Goal: Task Accomplishment & Management: Use online tool/utility

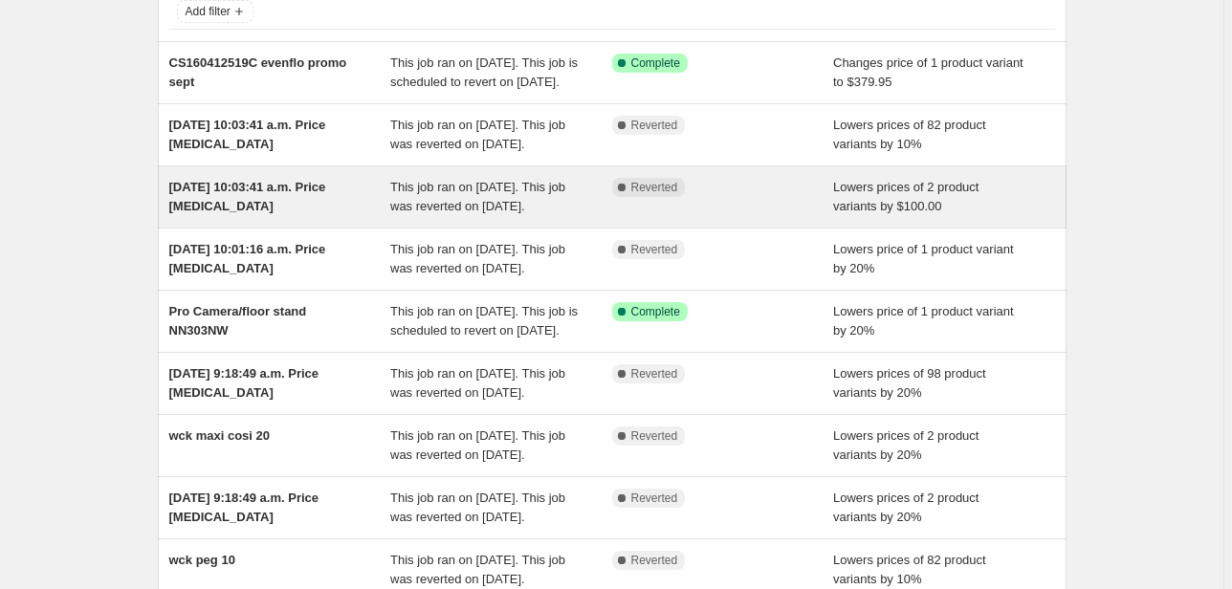
scroll to position [49, 0]
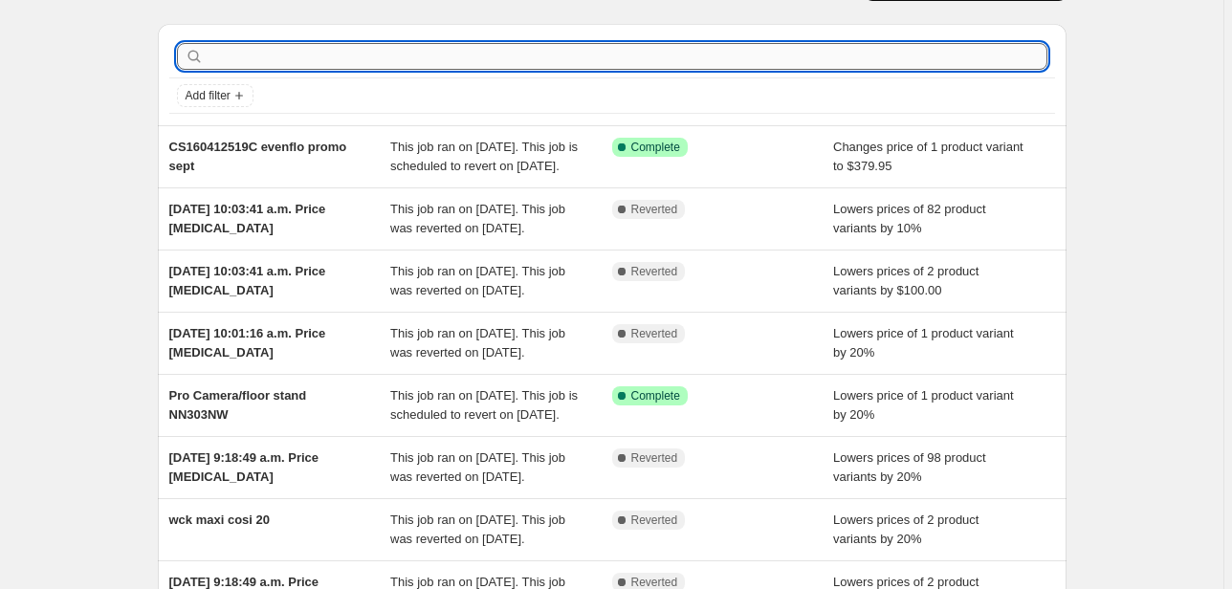
click at [307, 46] on input "text" at bounding box center [628, 56] width 840 height 27
type input "peg perego"
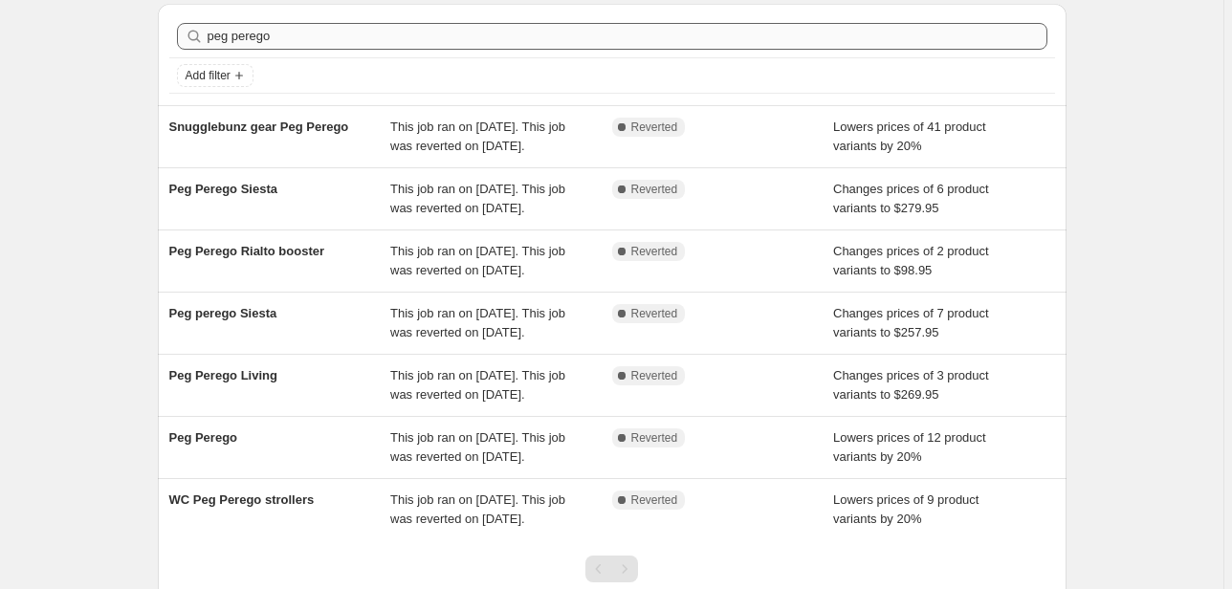
scroll to position [0, 0]
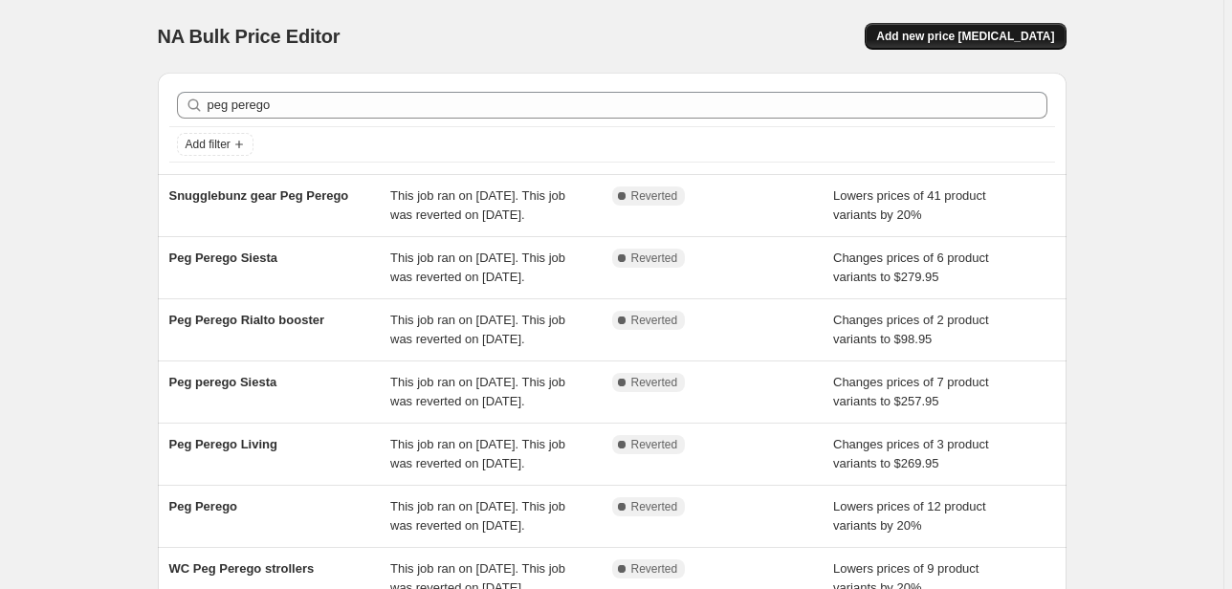
click at [947, 43] on span "Add new price change job" at bounding box center [965, 36] width 178 height 15
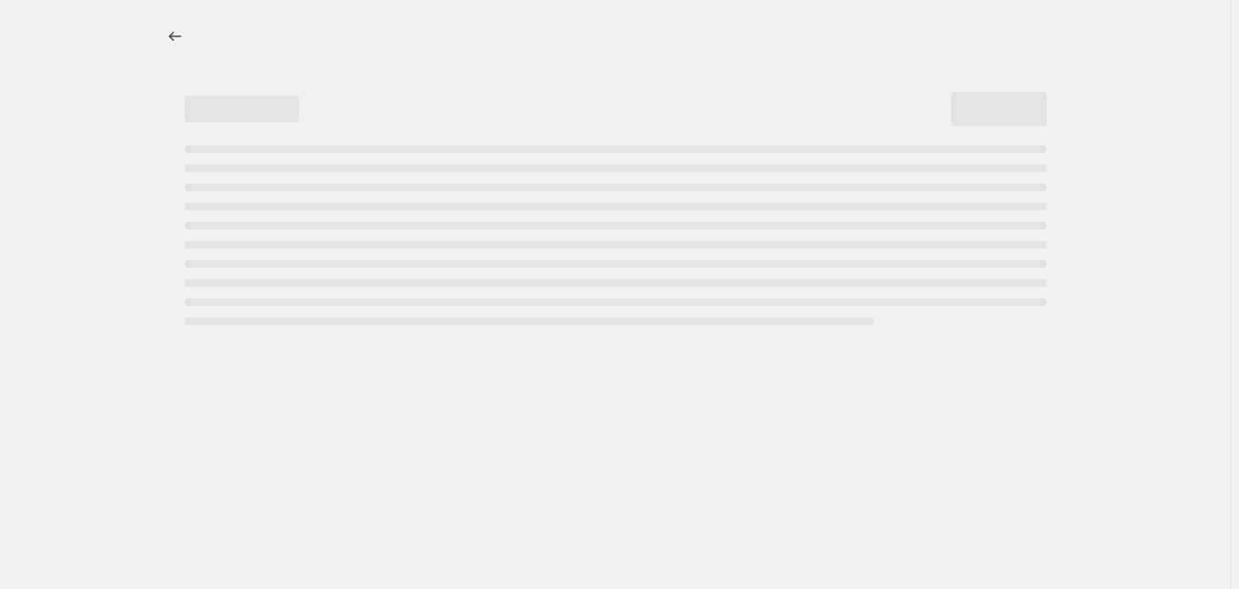
select select "percentage"
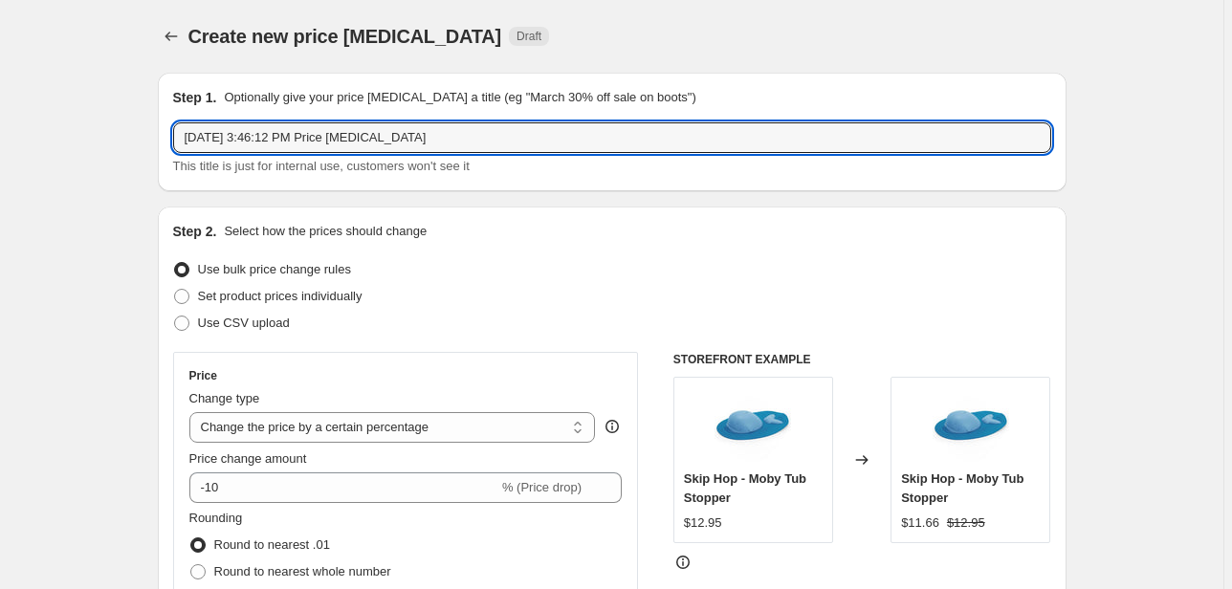
drag, startPoint x: 467, startPoint y: 129, endPoint x: -80, endPoint y: 190, distance: 550.4
click at [0, 190] on html "Home Settings Plans Skip to content Create new price change job. This page is r…" at bounding box center [616, 294] width 1232 height 589
type input "Peg Perego"
click at [331, 425] on select "Change the price to a certain amount Change the price by a certain amount Chang…" at bounding box center [392, 427] width 406 height 31
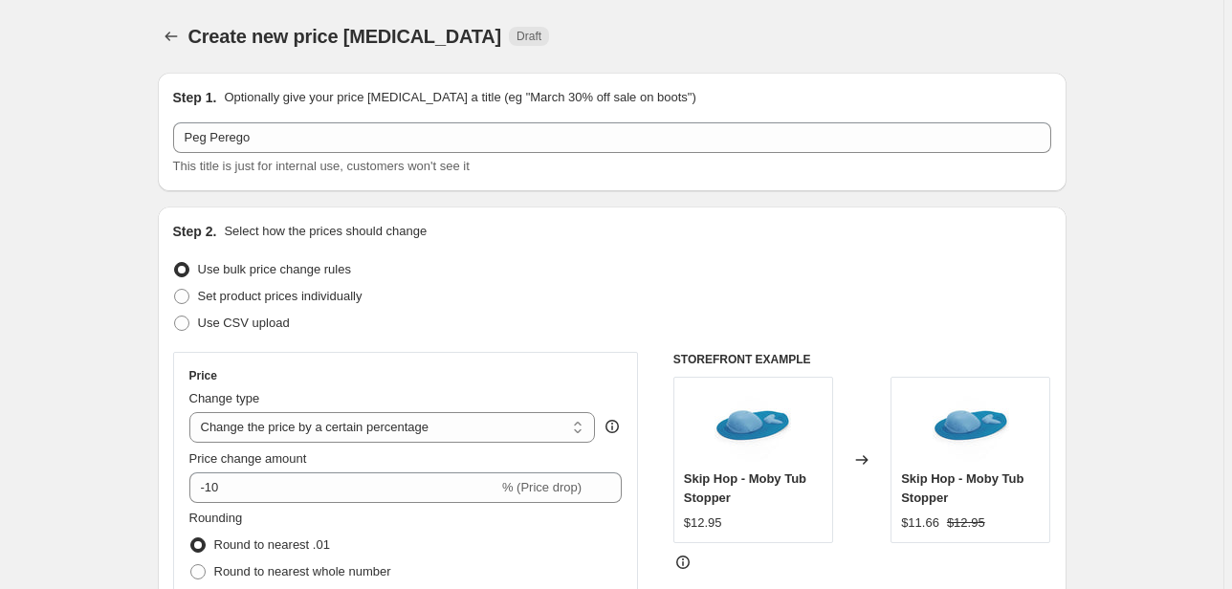
click at [230, 467] on label "Price change amount" at bounding box center [248, 458] width 118 height 19
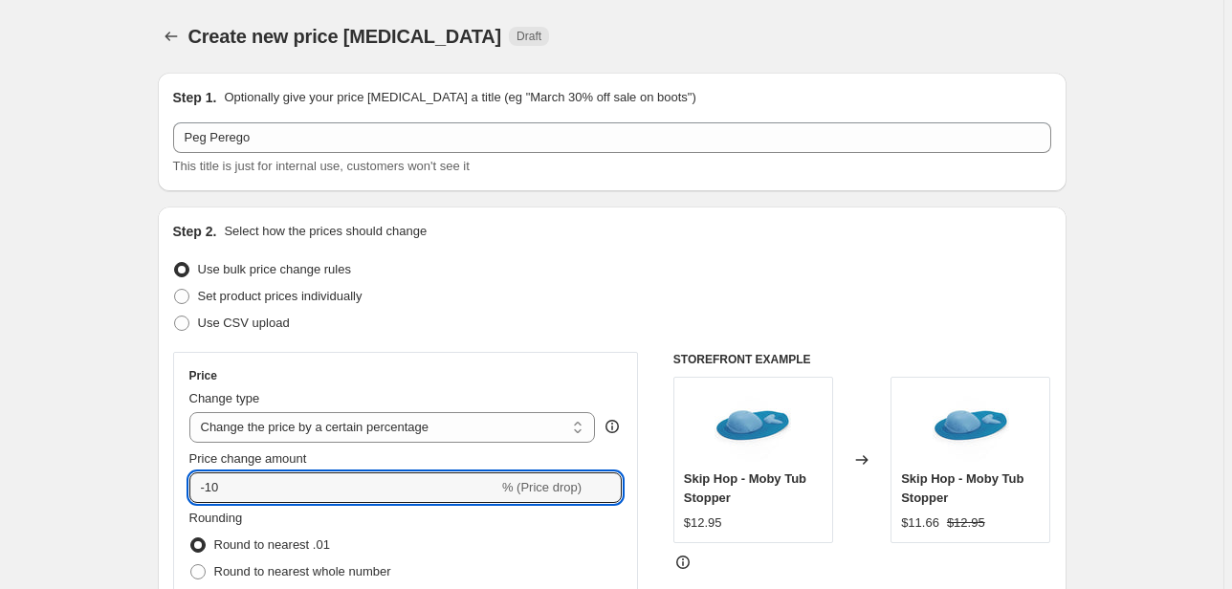
click at [230, 472] on input "-10" at bounding box center [343, 487] width 309 height 31
type input "-1"
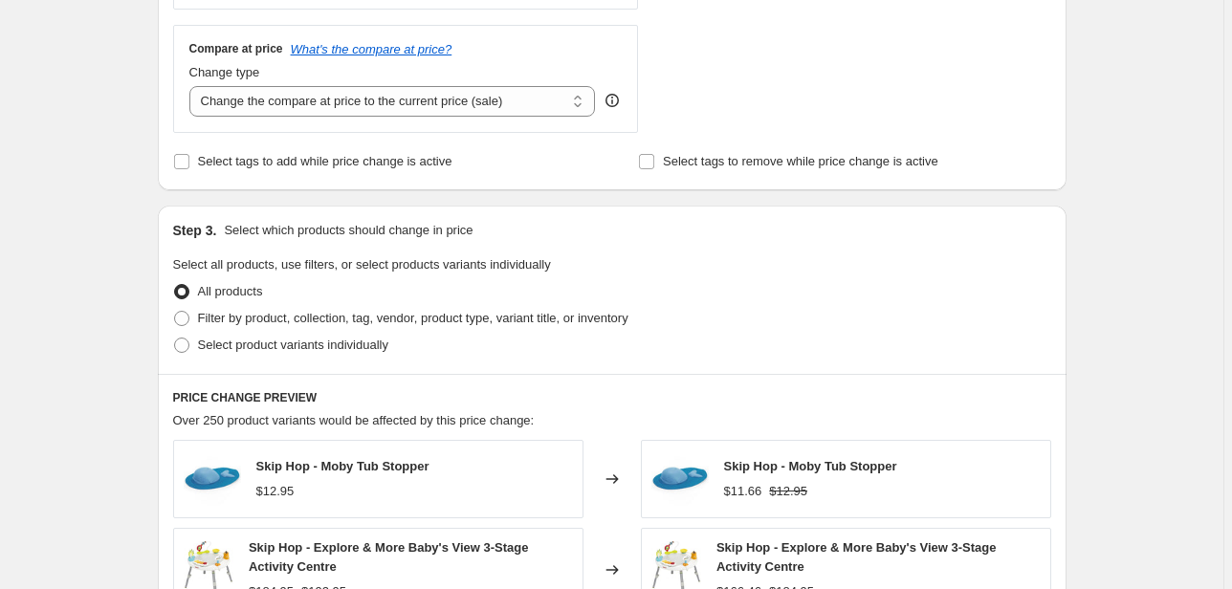
scroll to position [842, 0]
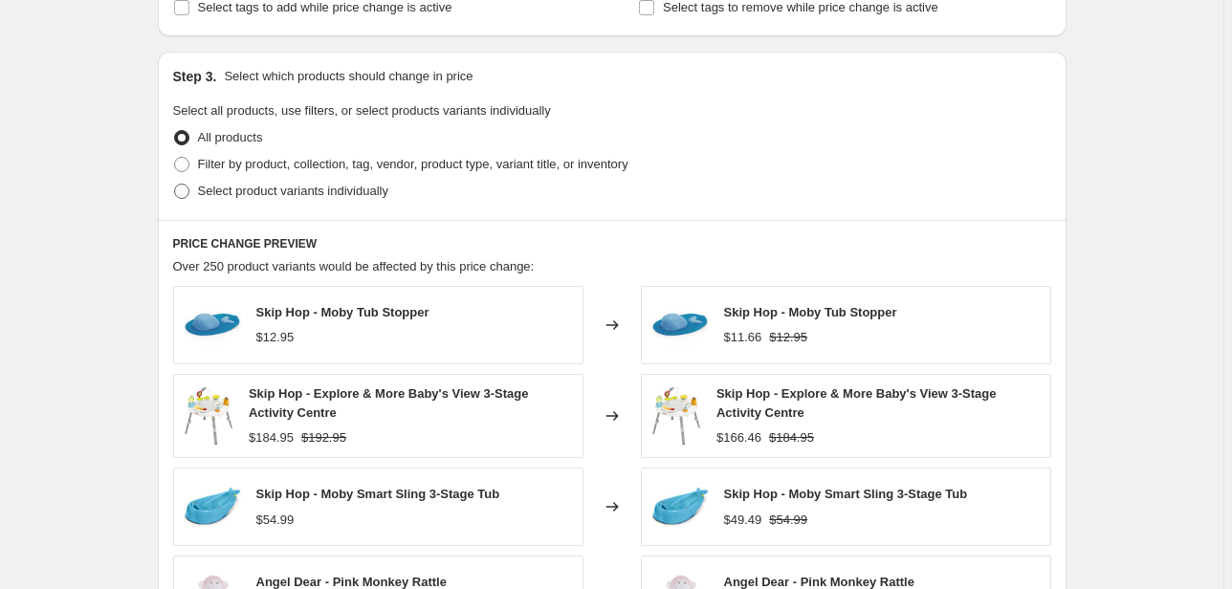
type input "-20"
click at [248, 191] on span "Select product variants individually" at bounding box center [293, 191] width 190 height 14
click at [175, 185] on input "Select product variants individually" at bounding box center [174, 184] width 1 height 1
radio input "true"
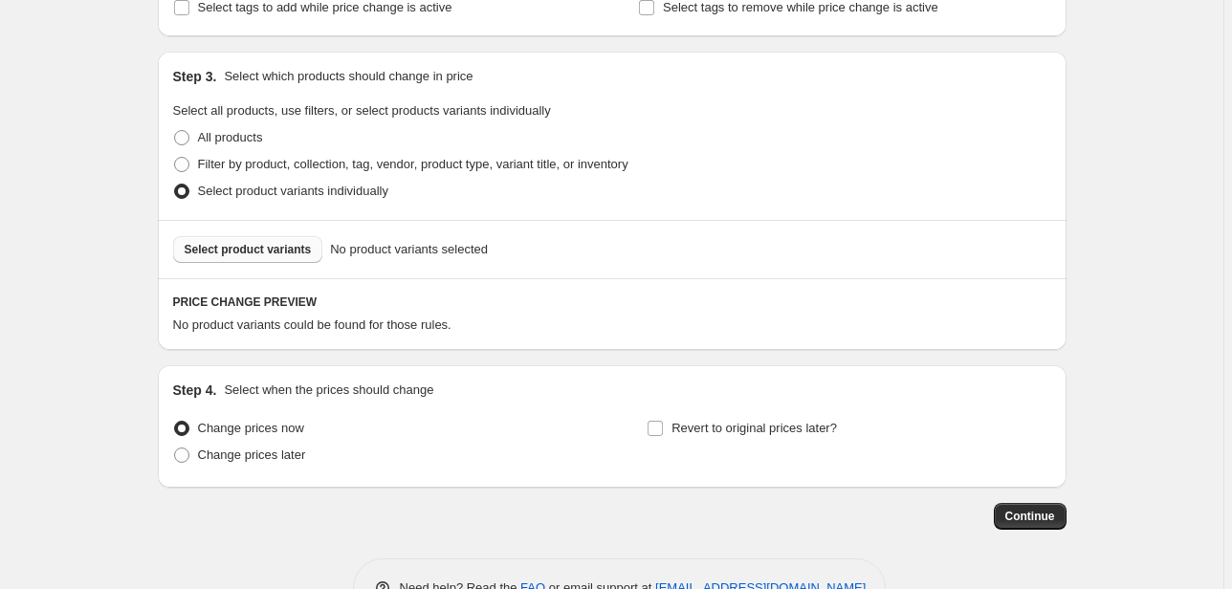
click at [254, 249] on span "Select product variants" at bounding box center [248, 249] width 127 height 15
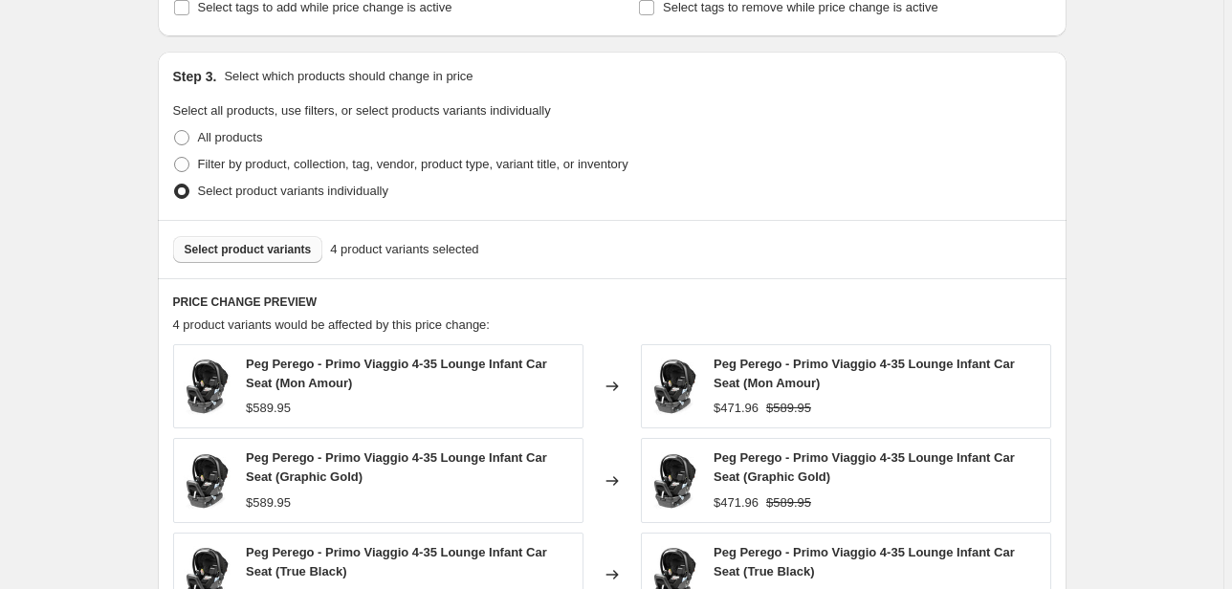
click at [264, 249] on span "Select product variants" at bounding box center [248, 249] width 127 height 15
click at [244, 256] on span "Select product variants" at bounding box center [248, 249] width 127 height 15
click at [273, 237] on button "Select product variants" at bounding box center [248, 249] width 150 height 27
click at [305, 249] on span "Select product variants" at bounding box center [248, 249] width 127 height 15
click at [262, 245] on span "Select product variants" at bounding box center [248, 249] width 127 height 15
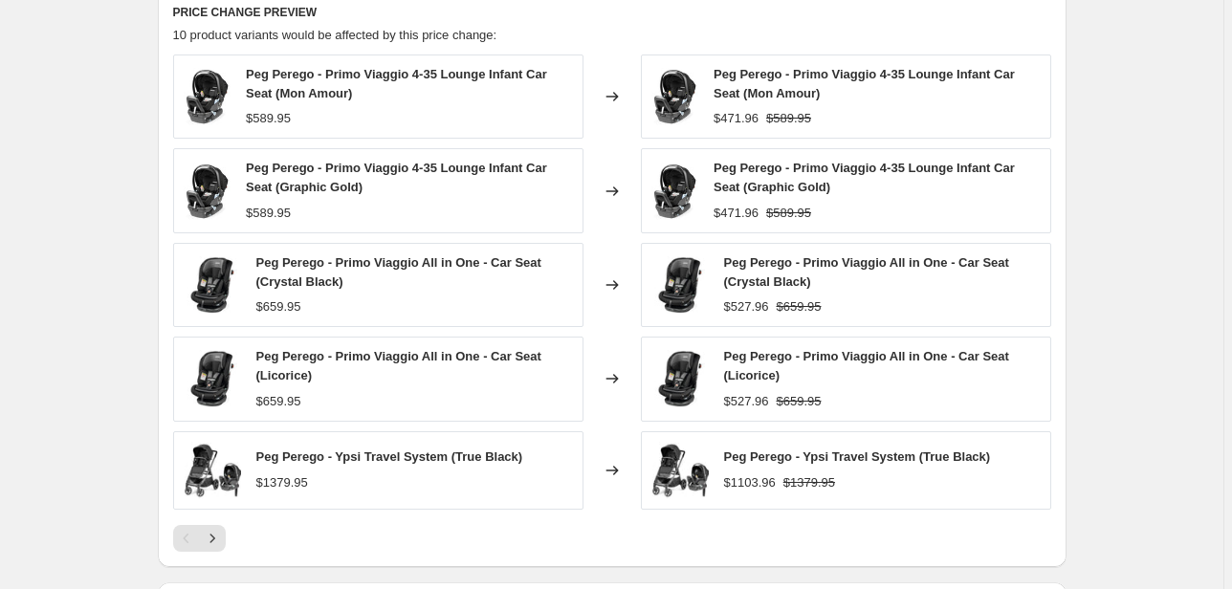
scroll to position [1377, 0]
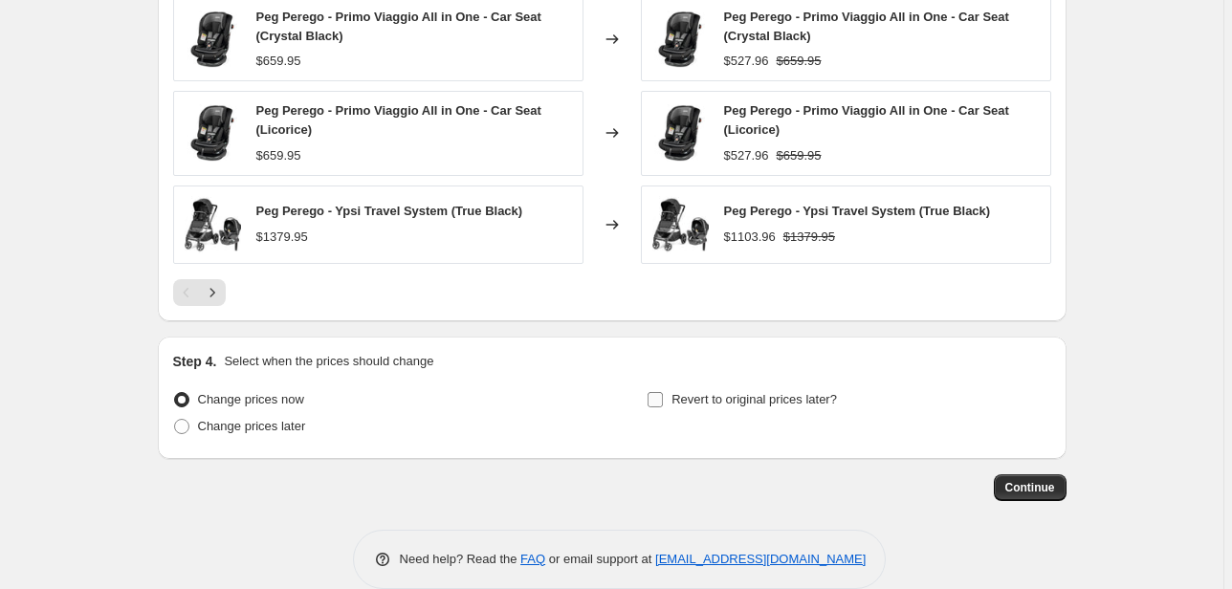
click at [707, 398] on span "Revert to original prices later?" at bounding box center [753, 399] width 165 height 14
click at [663, 398] on input "Revert to original prices later?" at bounding box center [654, 399] width 15 height 15
checkbox input "true"
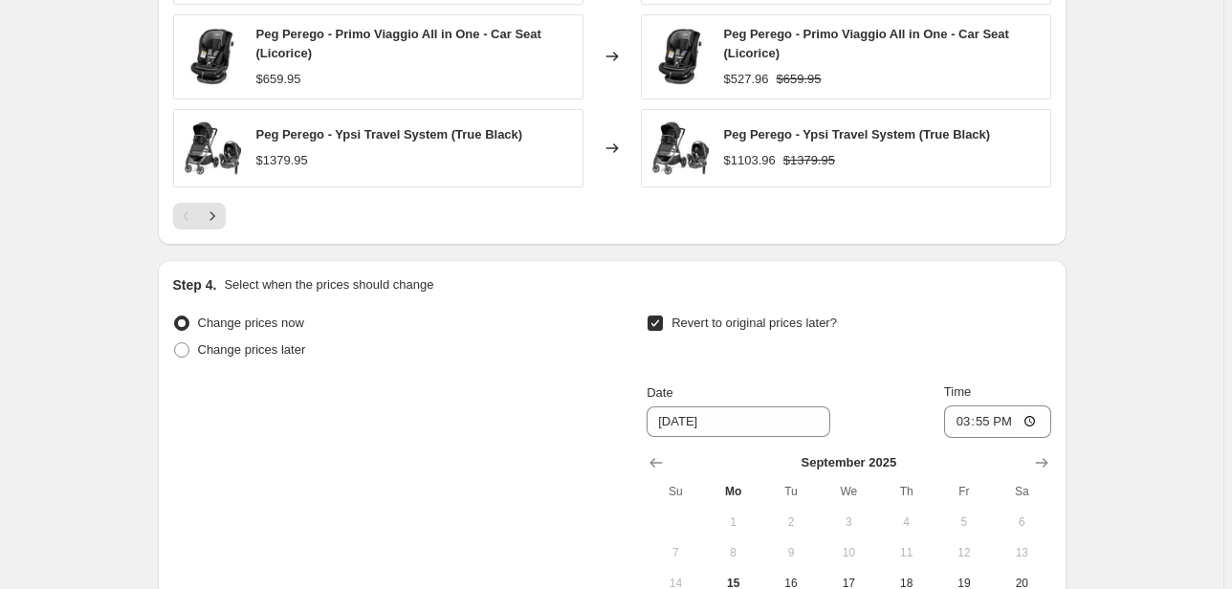
scroll to position [1683, 0]
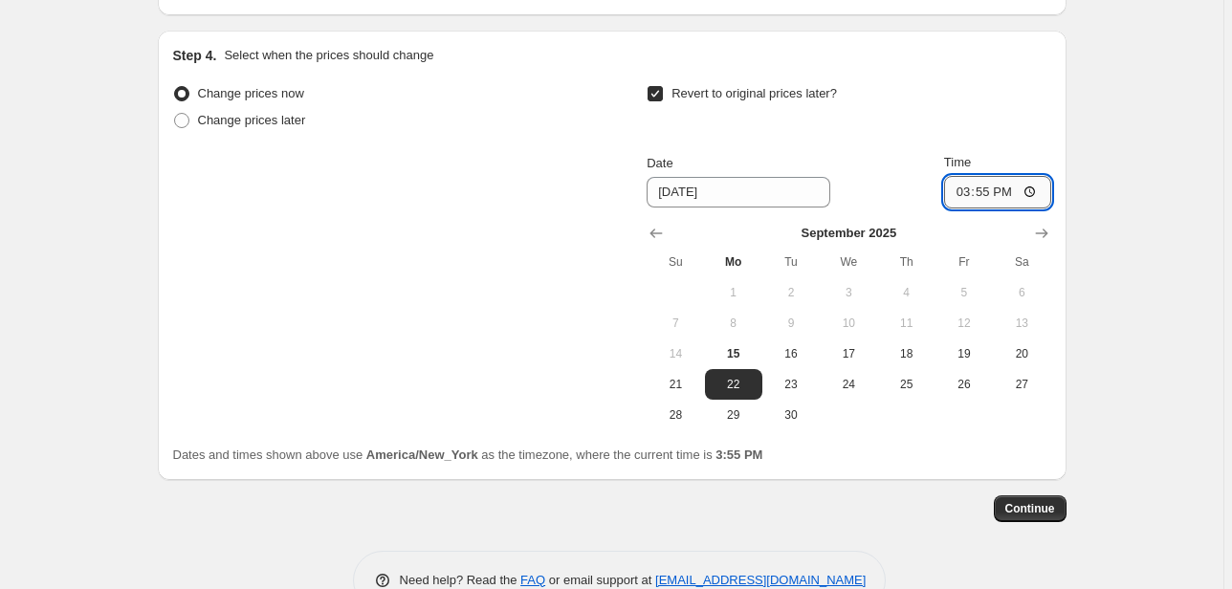
click at [960, 186] on input "15:55" at bounding box center [997, 192] width 107 height 33
type input "23:59"
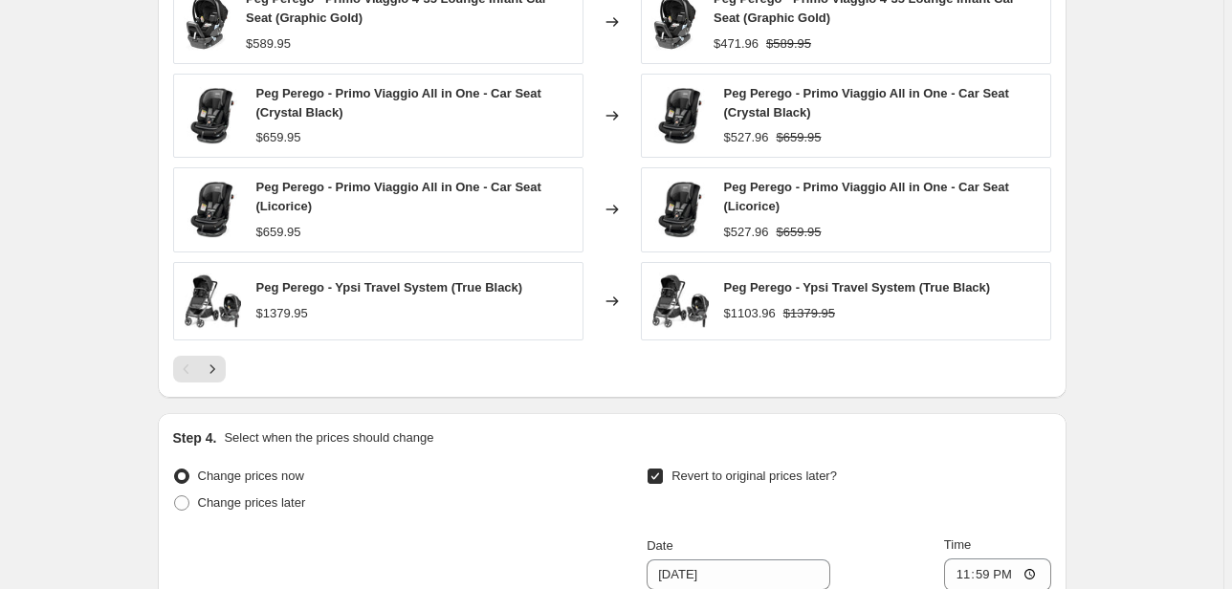
scroll to position [918, 0]
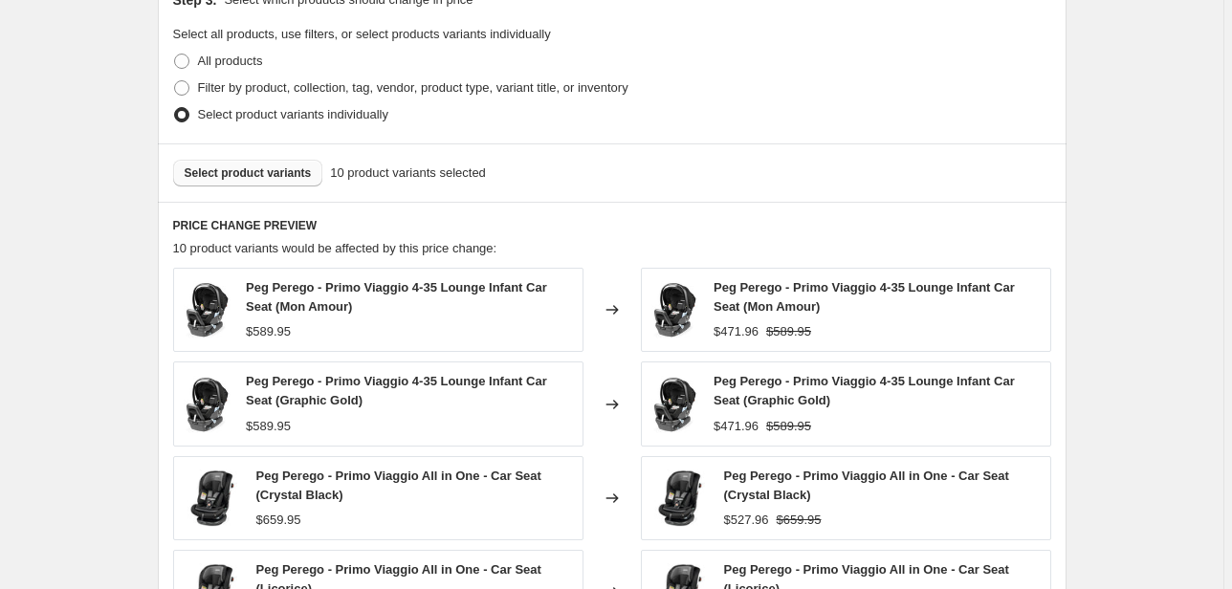
click at [279, 180] on span "Select product variants" at bounding box center [248, 172] width 127 height 15
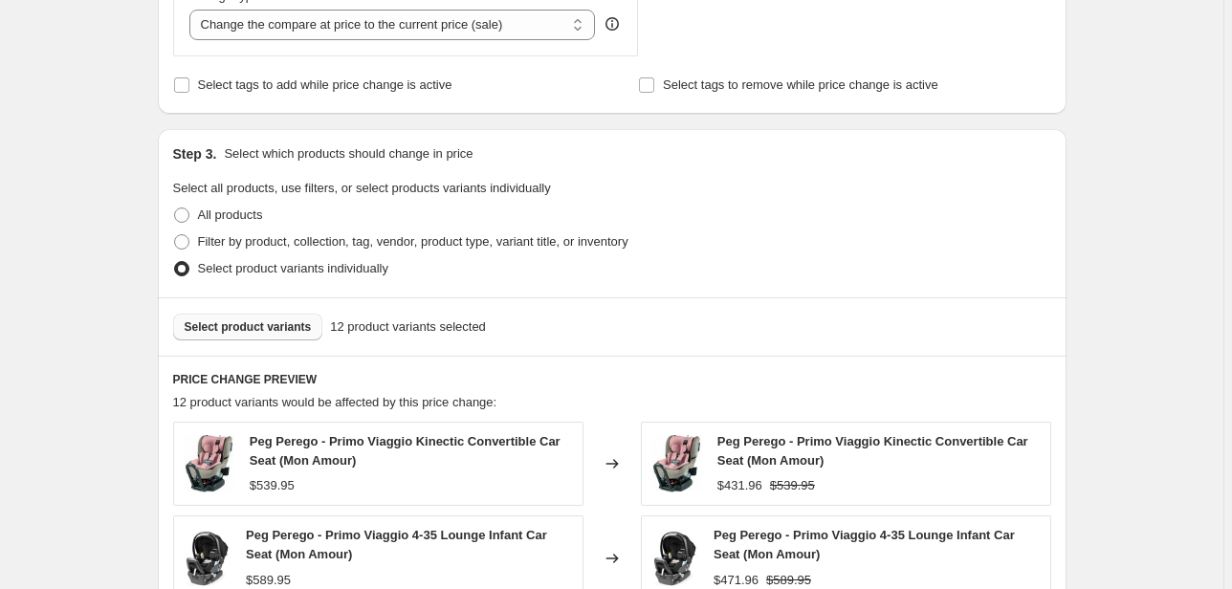
scroll to position [765, 0]
click at [260, 331] on span "Select product variants" at bounding box center [248, 325] width 127 height 15
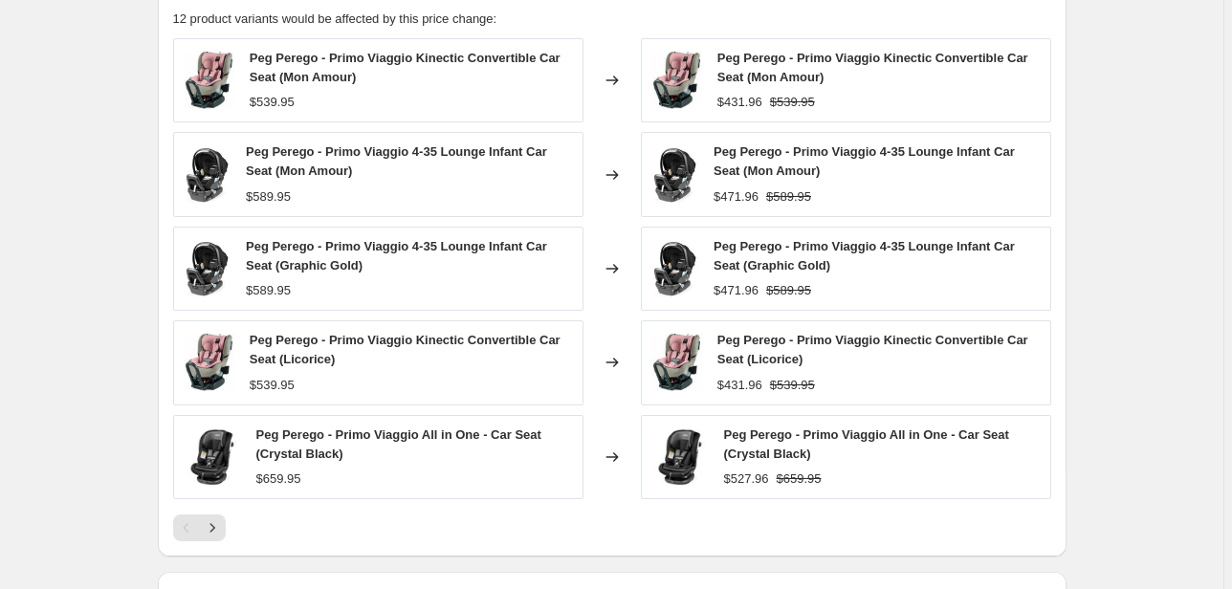
click at [230, 528] on div at bounding box center [612, 527] width 878 height 27
click at [220, 524] on icon "Next" at bounding box center [212, 527] width 19 height 19
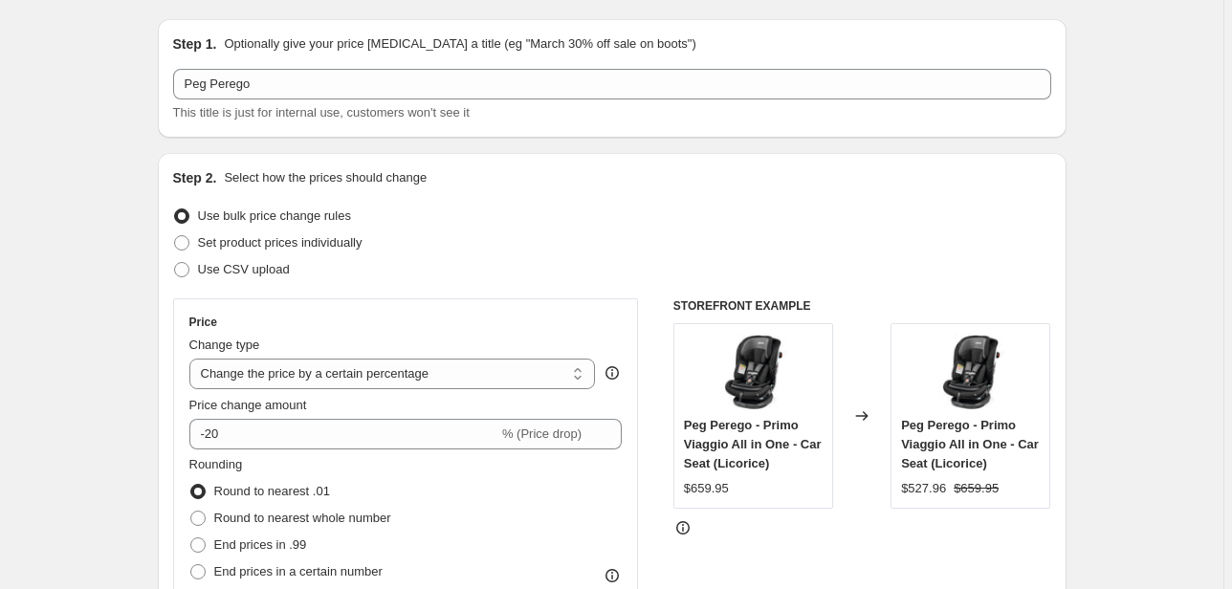
scroll to position [0, 0]
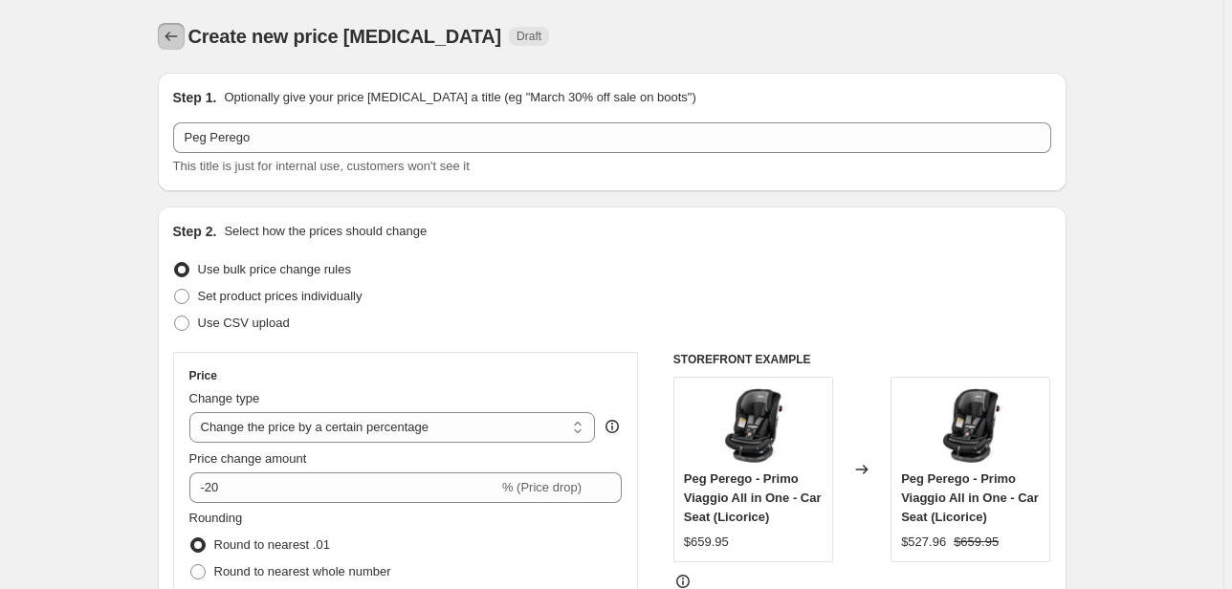
click at [168, 43] on icon "Price change jobs" at bounding box center [171, 36] width 19 height 19
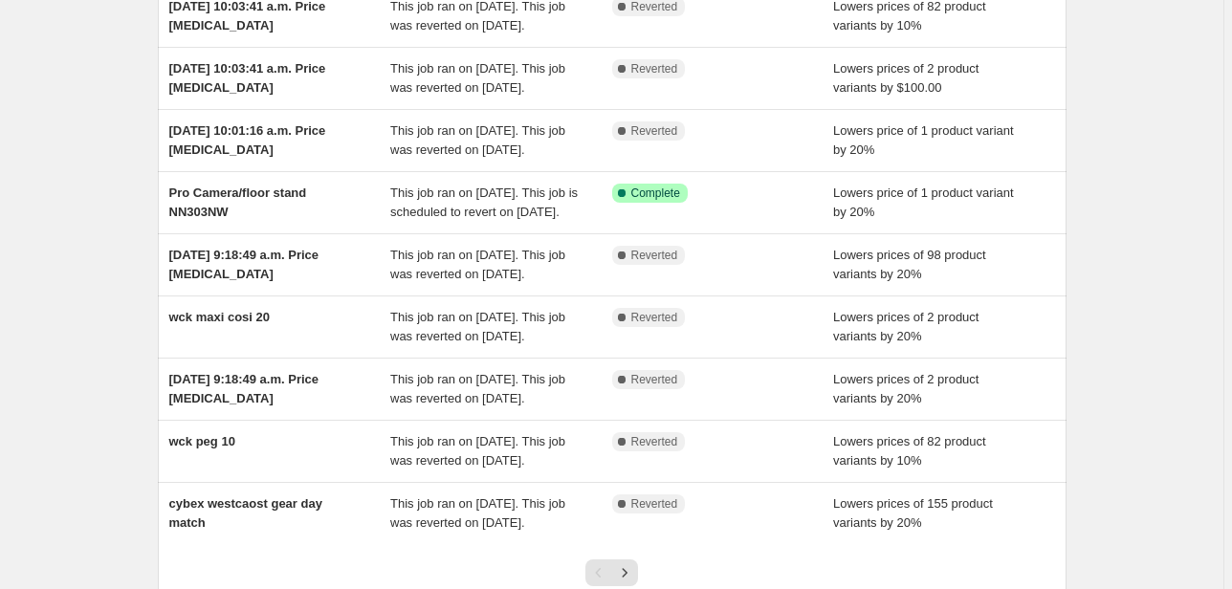
scroll to position [77, 0]
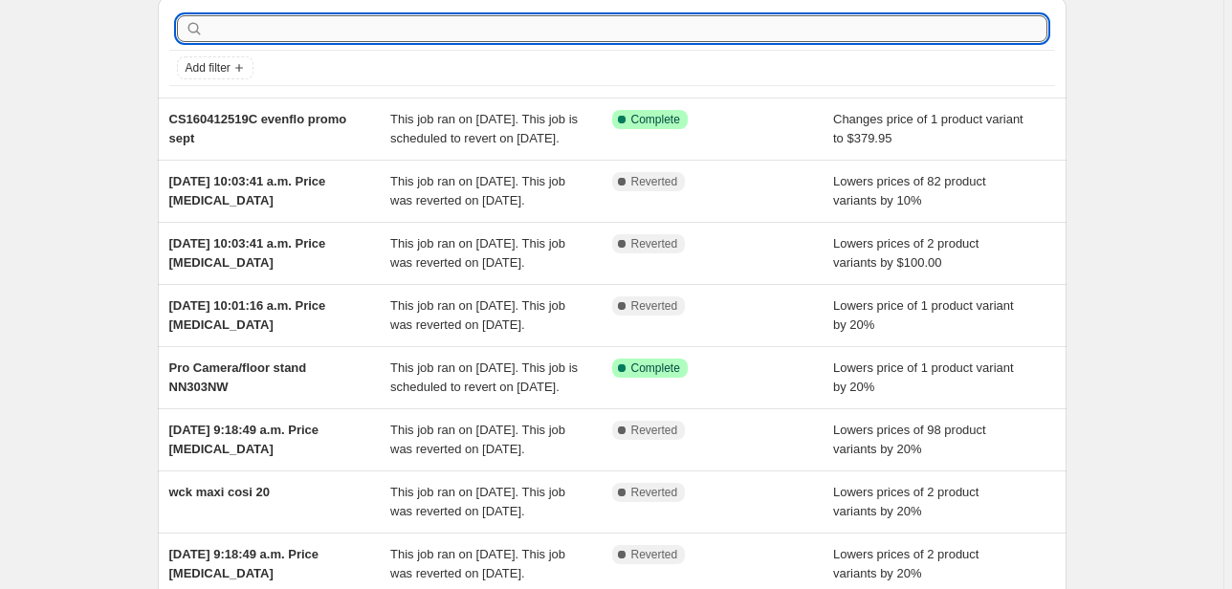
click at [305, 34] on input "text" at bounding box center [628, 28] width 840 height 27
type input "peg"
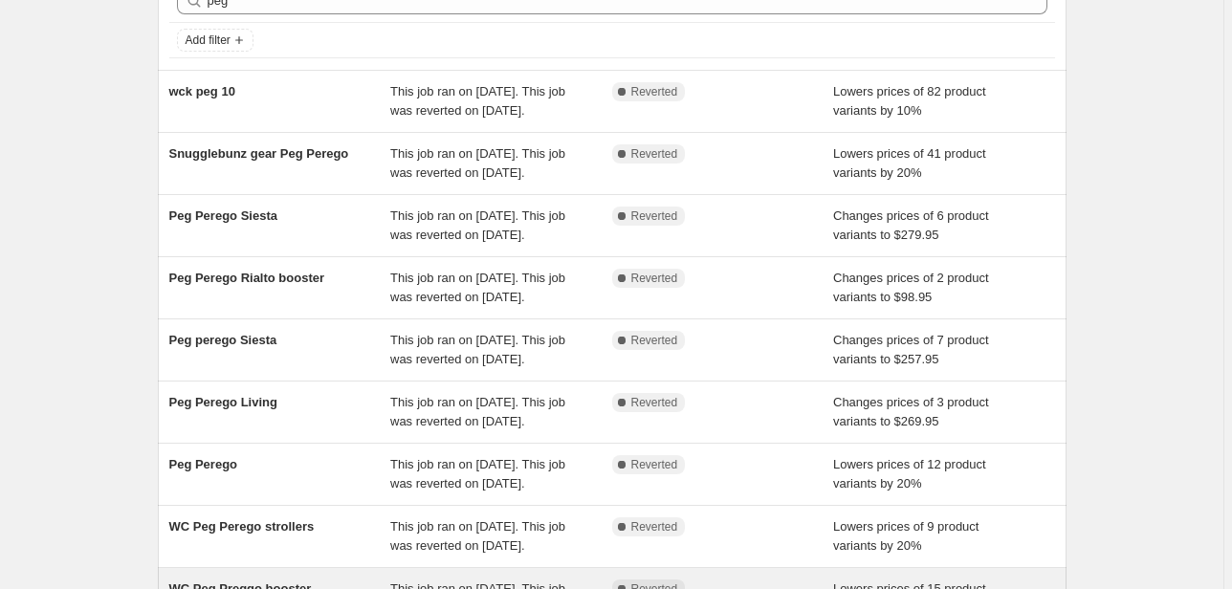
scroll to position [0, 0]
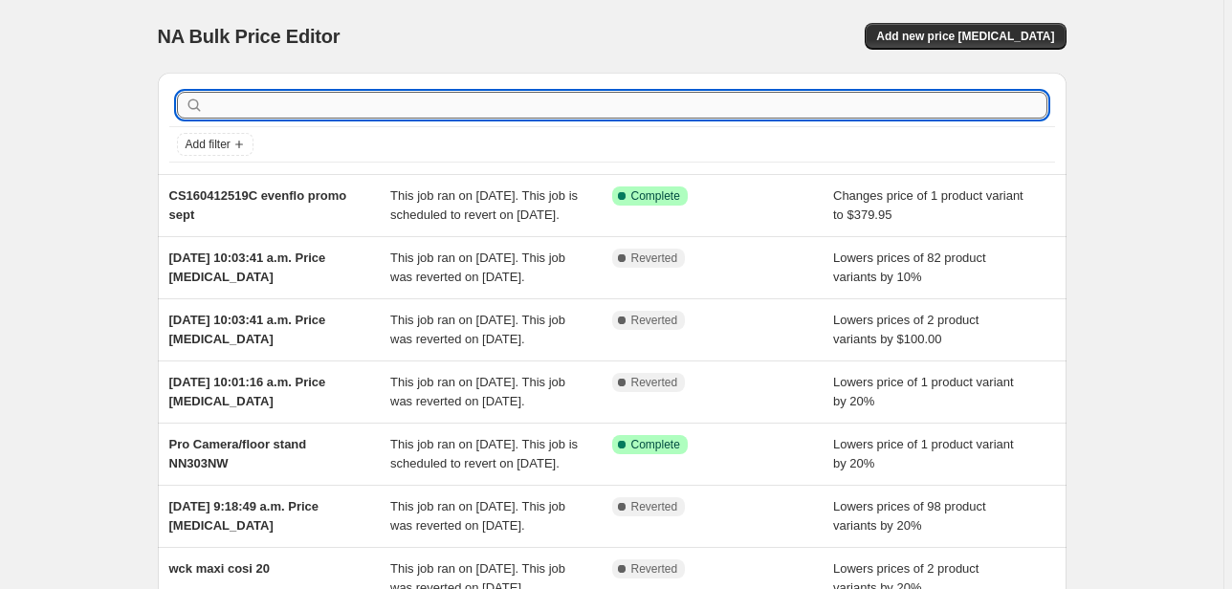
click at [333, 97] on input "text" at bounding box center [628, 105] width 840 height 27
type input "peg perego"
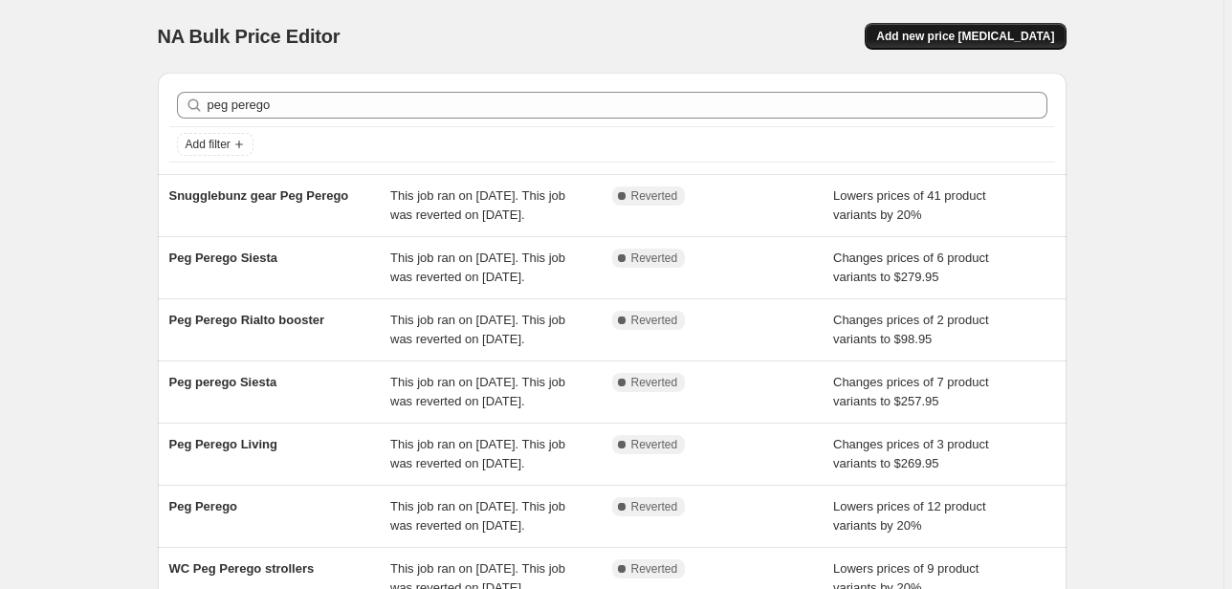
click at [1013, 38] on span "Add new price change job" at bounding box center [965, 36] width 178 height 15
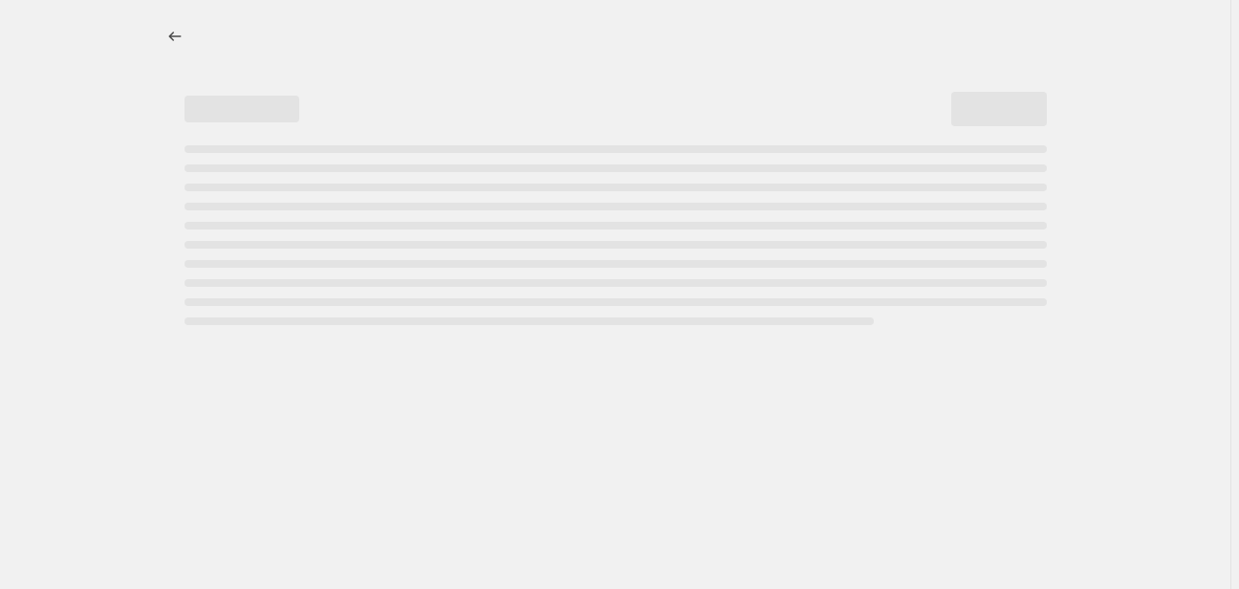
select select "percentage"
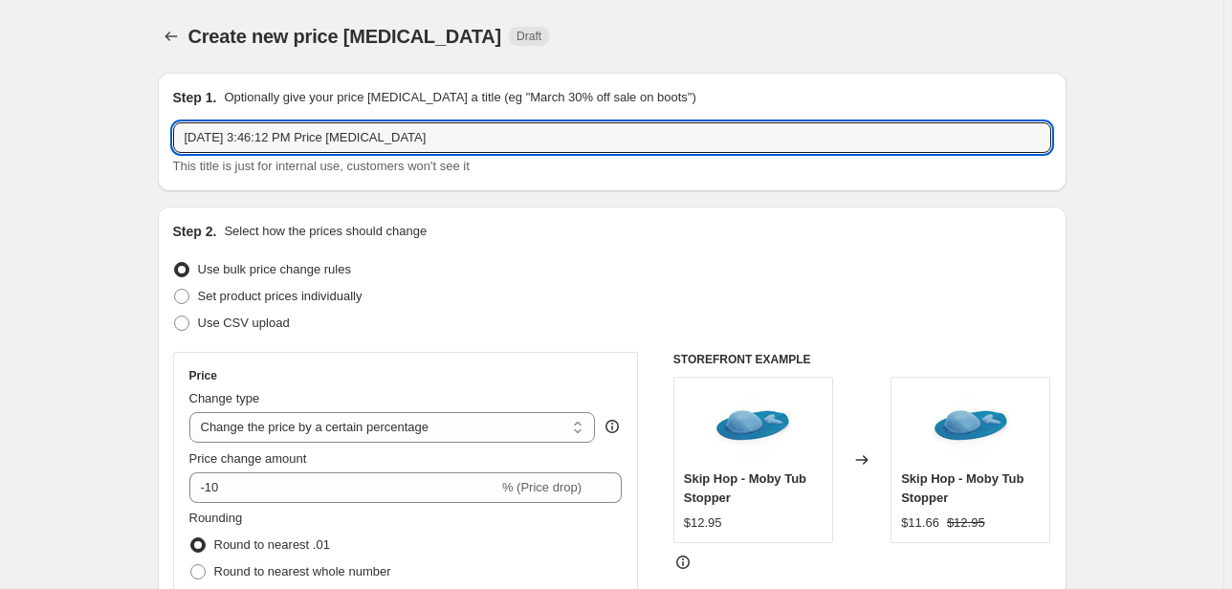
drag, startPoint x: 443, startPoint y: 145, endPoint x: 126, endPoint y: 139, distance: 316.6
type input "Peg Perego"
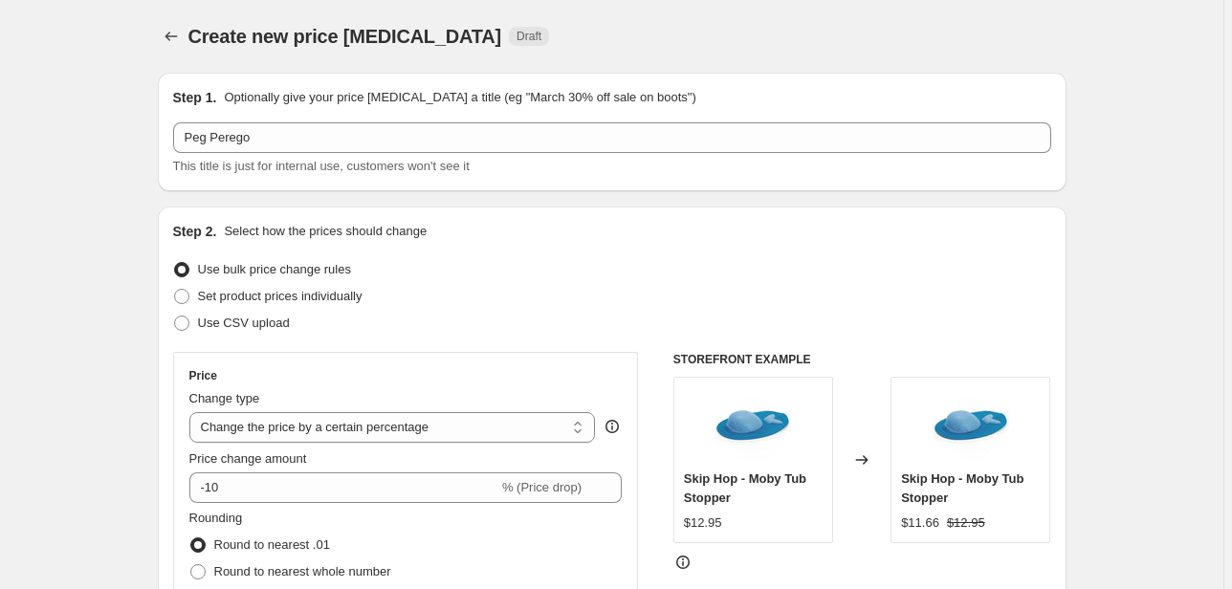
click at [180, 50] on div "Create new price change job. This page is ready Create new price change job Dra…" at bounding box center [612, 36] width 908 height 73
click at [176, 34] on icon "Price change jobs" at bounding box center [171, 36] width 19 height 19
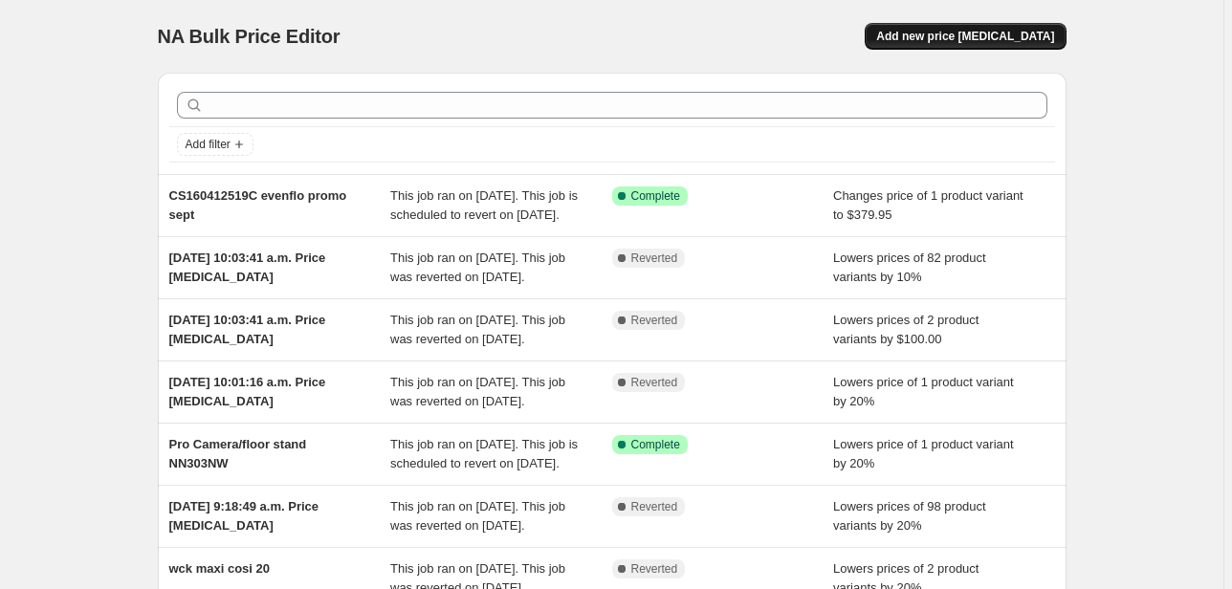
click at [1021, 45] on button "Add new price change job" at bounding box center [964, 36] width 201 height 27
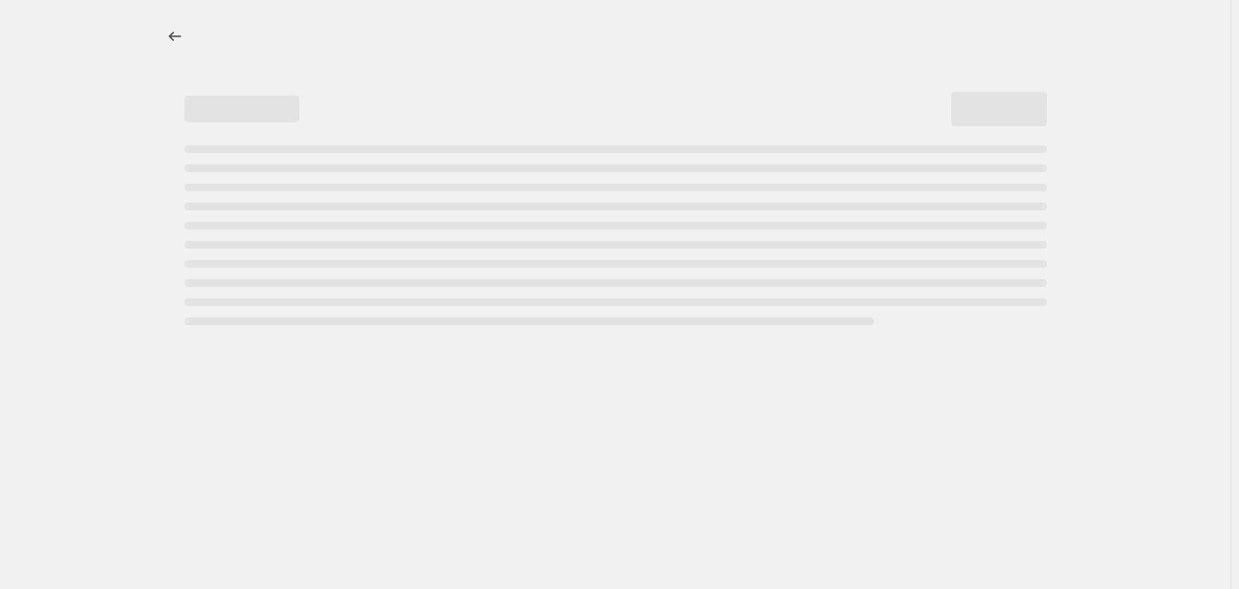
select select "percentage"
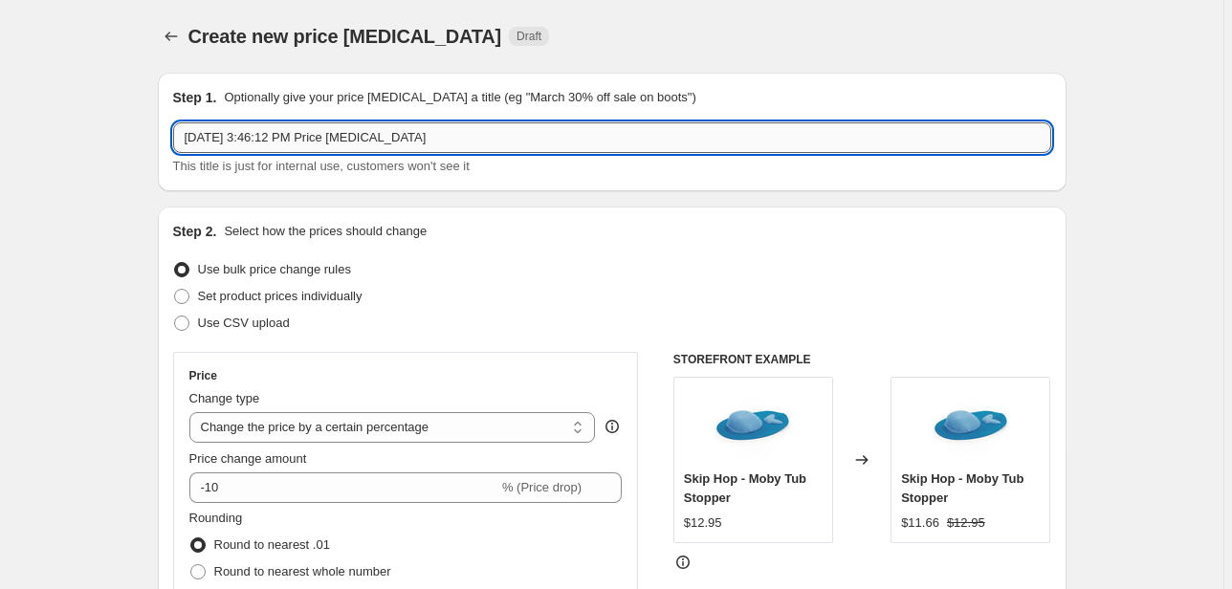
click at [471, 142] on input "Sep 15, 2025, 3:46:12 PM Price change job" at bounding box center [612, 137] width 878 height 31
drag, startPoint x: 471, startPoint y: 142, endPoint x: 65, endPoint y: 177, distance: 407.9
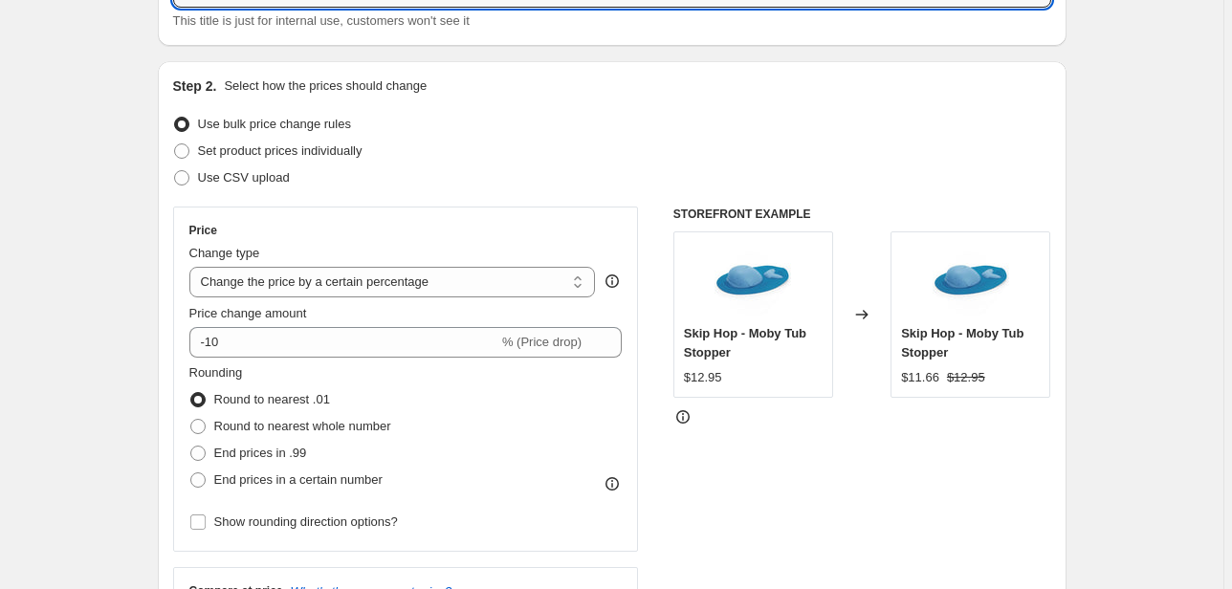
scroll to position [230, 0]
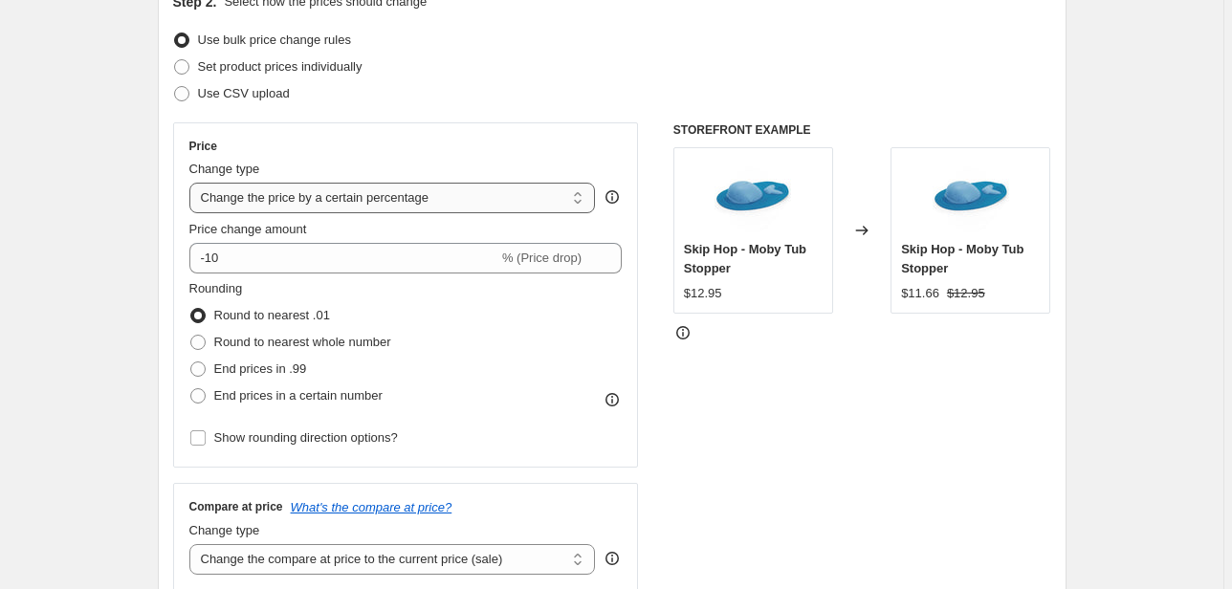
type input "peg perego End of SUmmer"
click at [299, 190] on select "Change the price to a certain amount Change the price by a certain amount Chang…" at bounding box center [392, 198] width 406 height 31
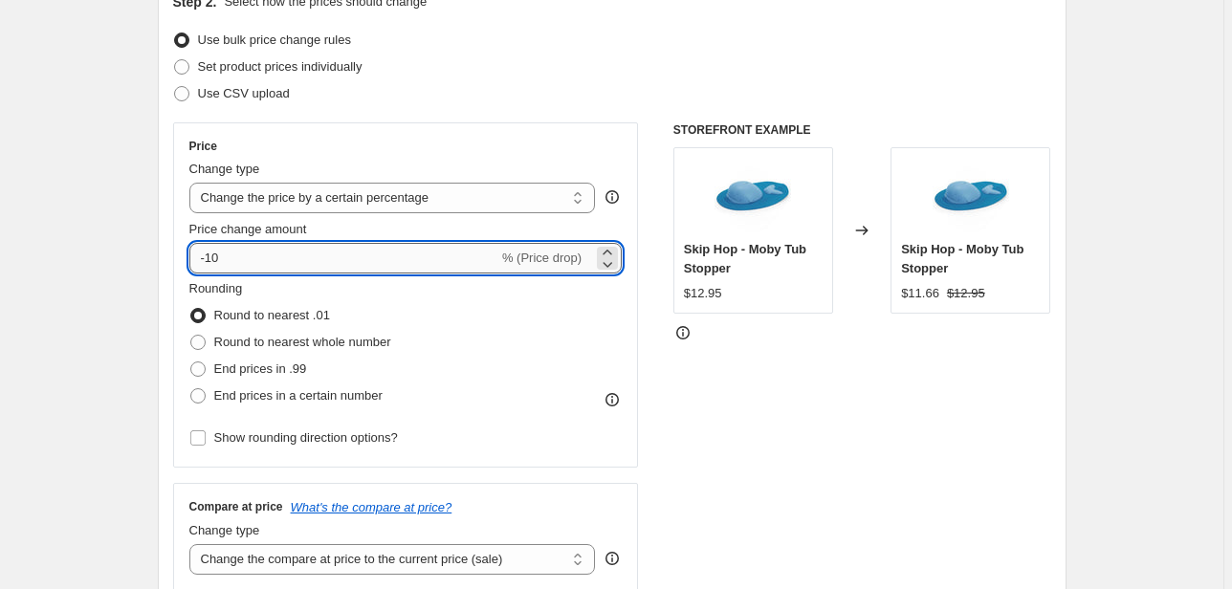
click at [241, 261] on input "-10" at bounding box center [343, 258] width 309 height 31
type input "-1"
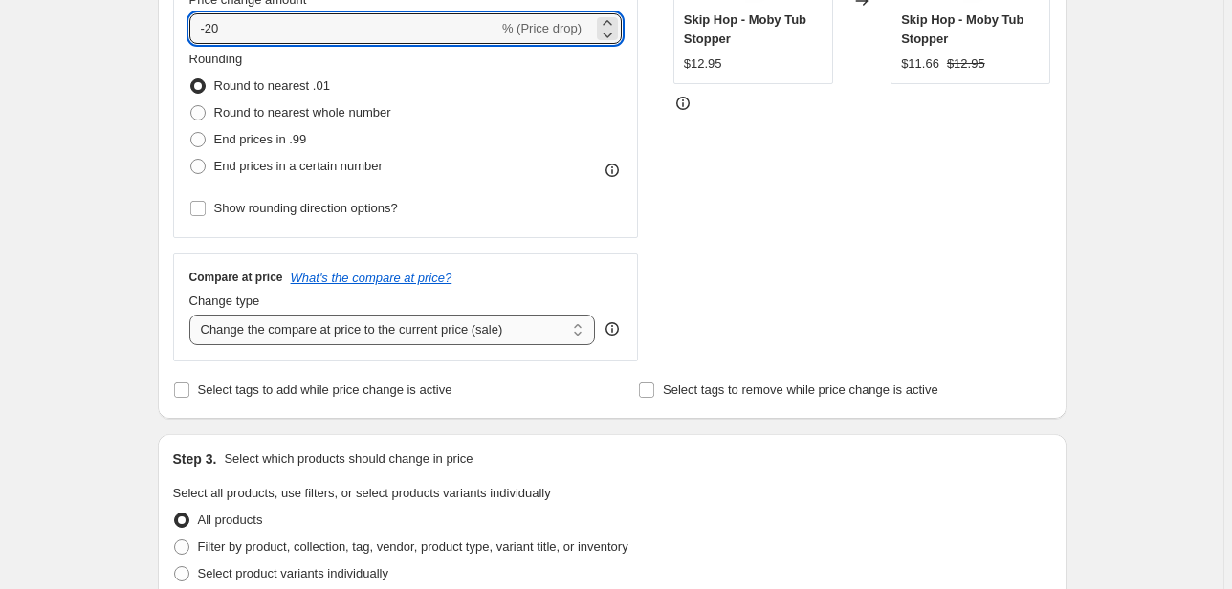
scroll to position [765, 0]
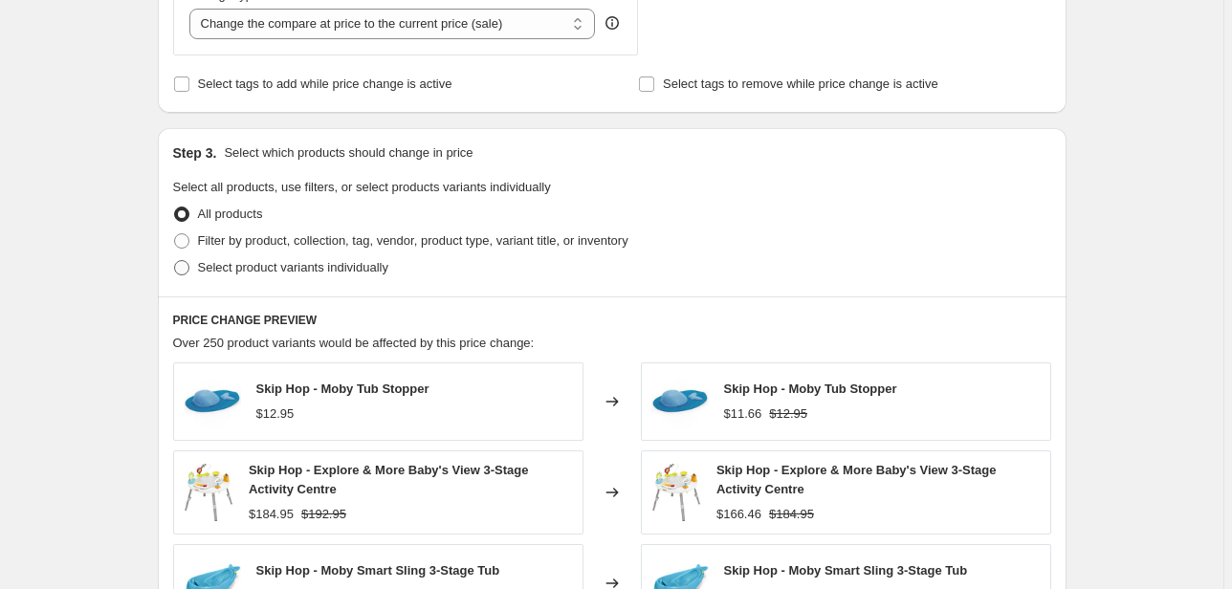
type input "-20"
click at [284, 269] on span "Select product variants individually" at bounding box center [293, 267] width 190 height 14
click at [175, 261] on input "Select product variants individually" at bounding box center [174, 260] width 1 height 1
radio input "true"
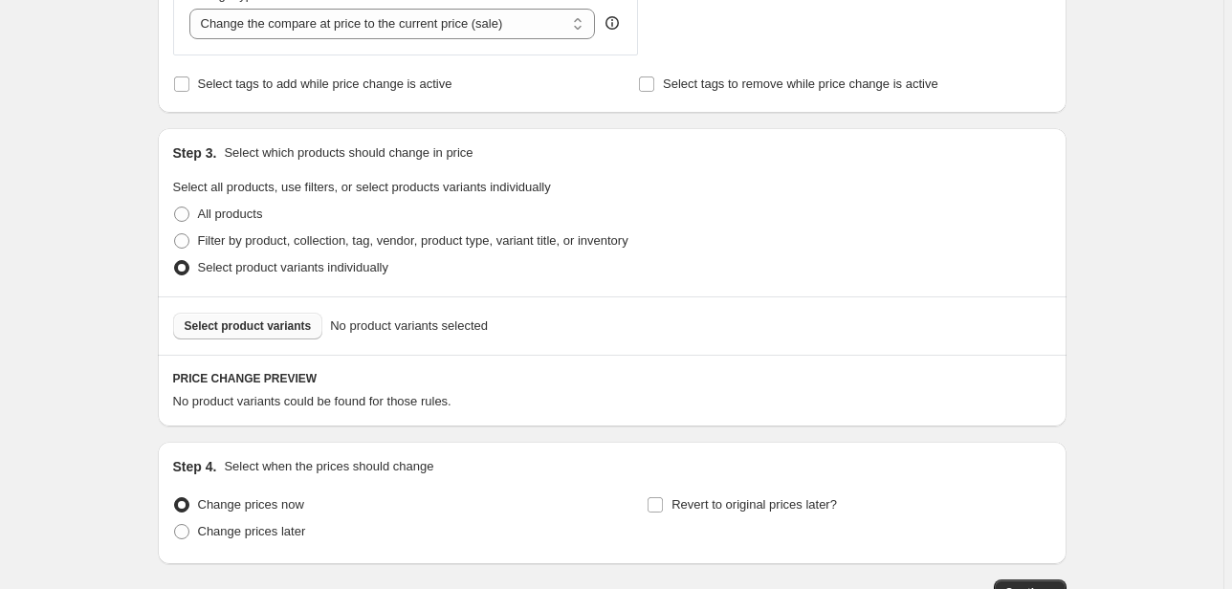
click at [247, 330] on span "Select product variants" at bounding box center [248, 325] width 127 height 15
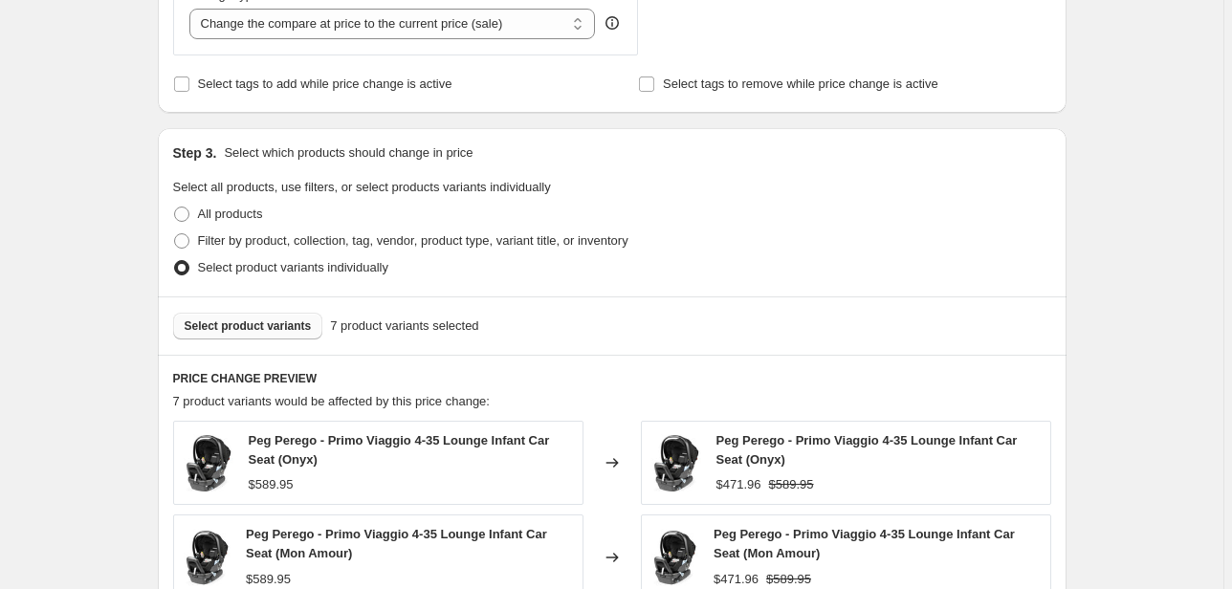
click at [256, 329] on span "Select product variants" at bounding box center [248, 325] width 127 height 15
click at [254, 325] on span "Select product variants" at bounding box center [248, 325] width 127 height 15
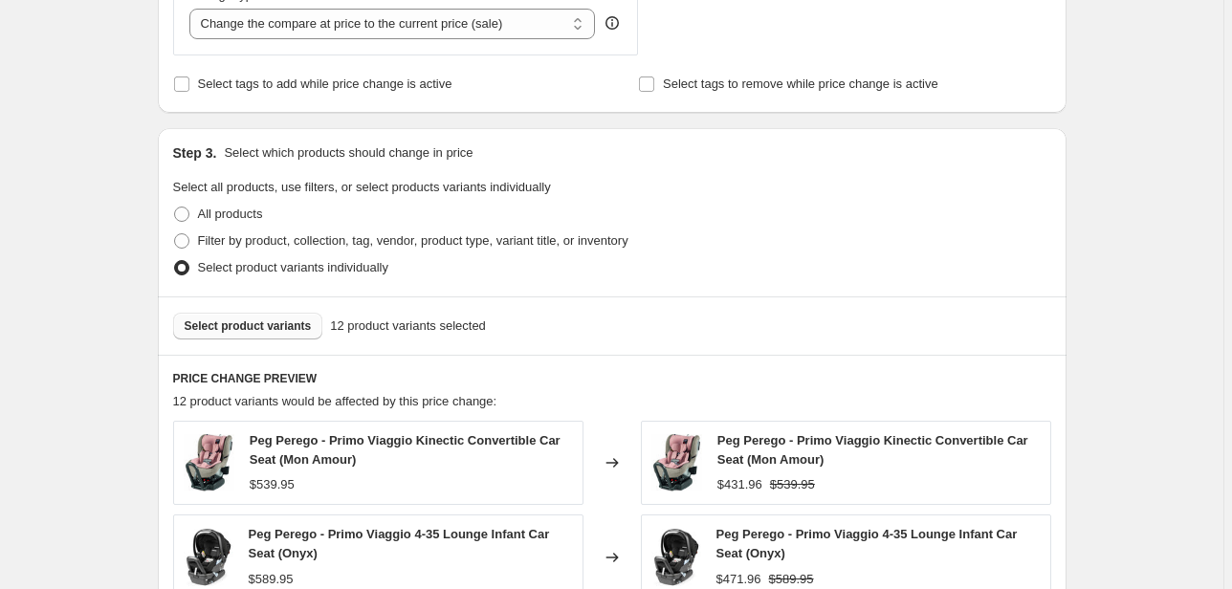
click at [268, 336] on button "Select product variants" at bounding box center [248, 326] width 150 height 27
click at [231, 327] on span "Select product variants" at bounding box center [248, 325] width 127 height 15
drag, startPoint x: 1081, startPoint y: 218, endPoint x: 1081, endPoint y: 203, distance: 15.3
click at [1081, 218] on div "Create new price change job. This page is ready Create new price change job Dra…" at bounding box center [612, 235] width 954 height 2000
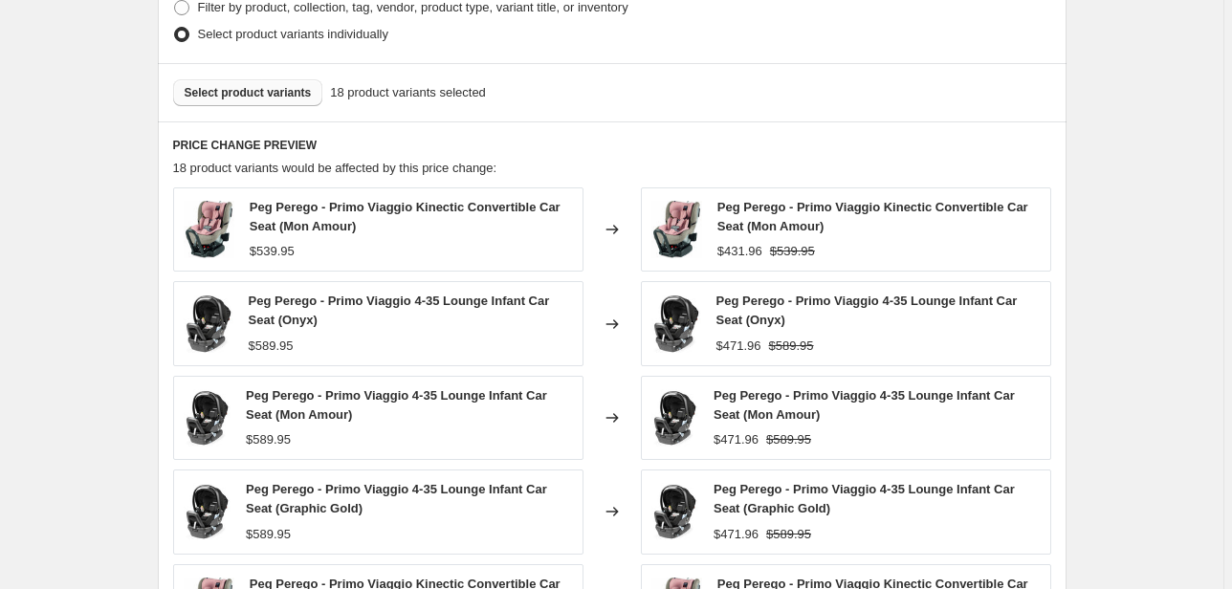
scroll to position [1148, 0]
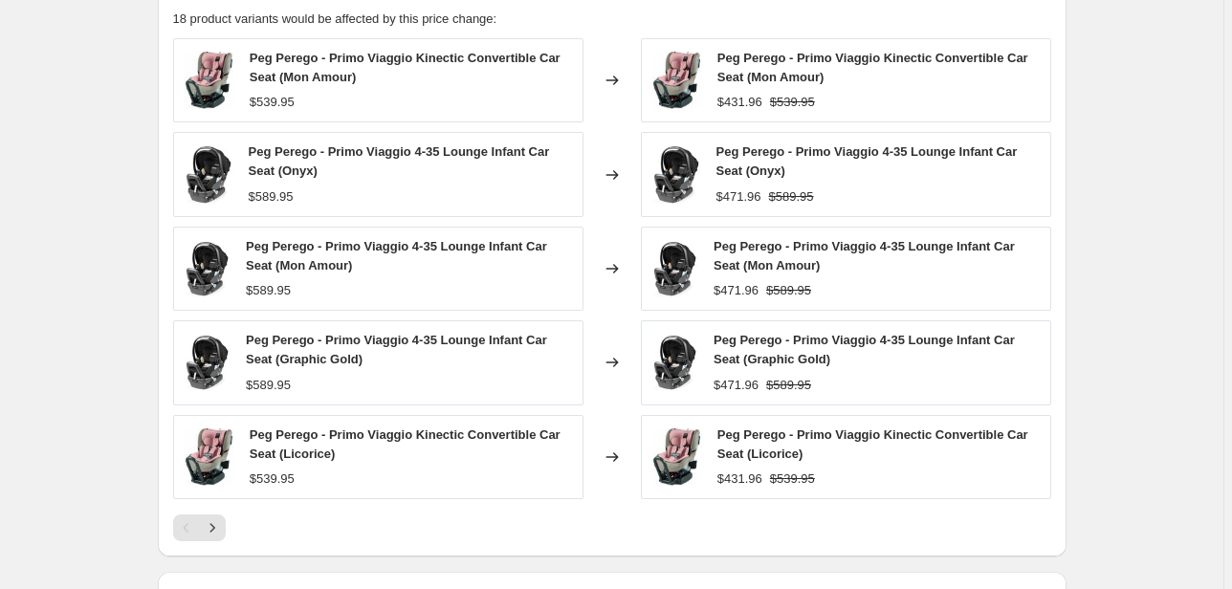
click at [196, 524] on div "Pagination" at bounding box center [186, 527] width 27 height 27
click at [214, 527] on icon "Next" at bounding box center [212, 527] width 19 height 19
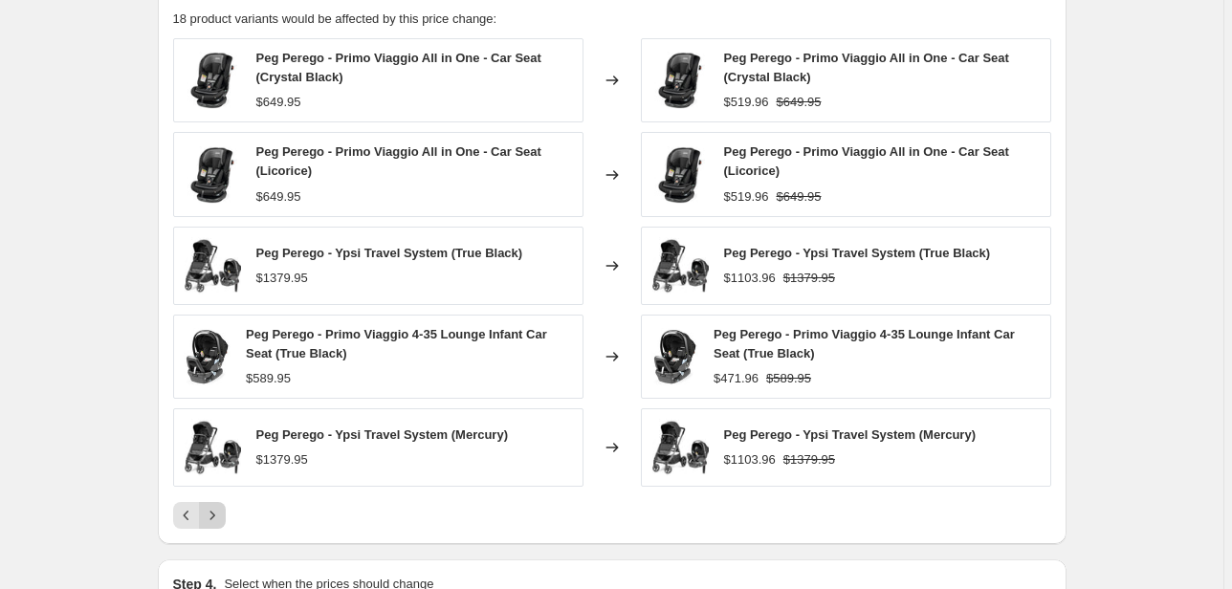
click at [207, 523] on icon "Next" at bounding box center [212, 515] width 19 height 19
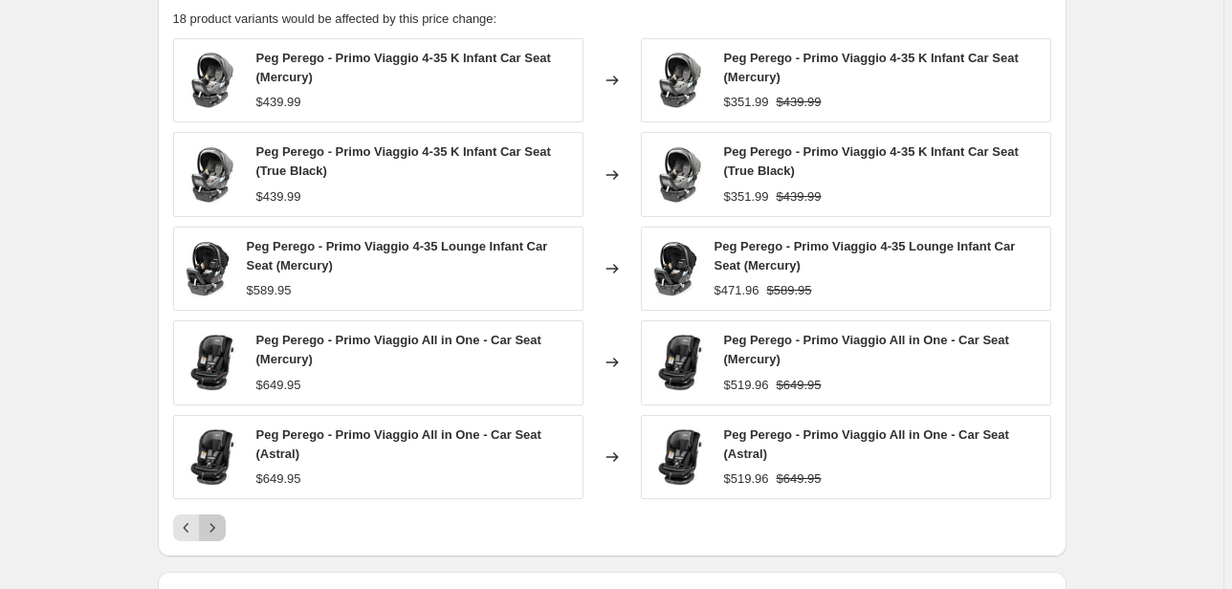
click at [215, 522] on icon "Next" at bounding box center [212, 527] width 19 height 19
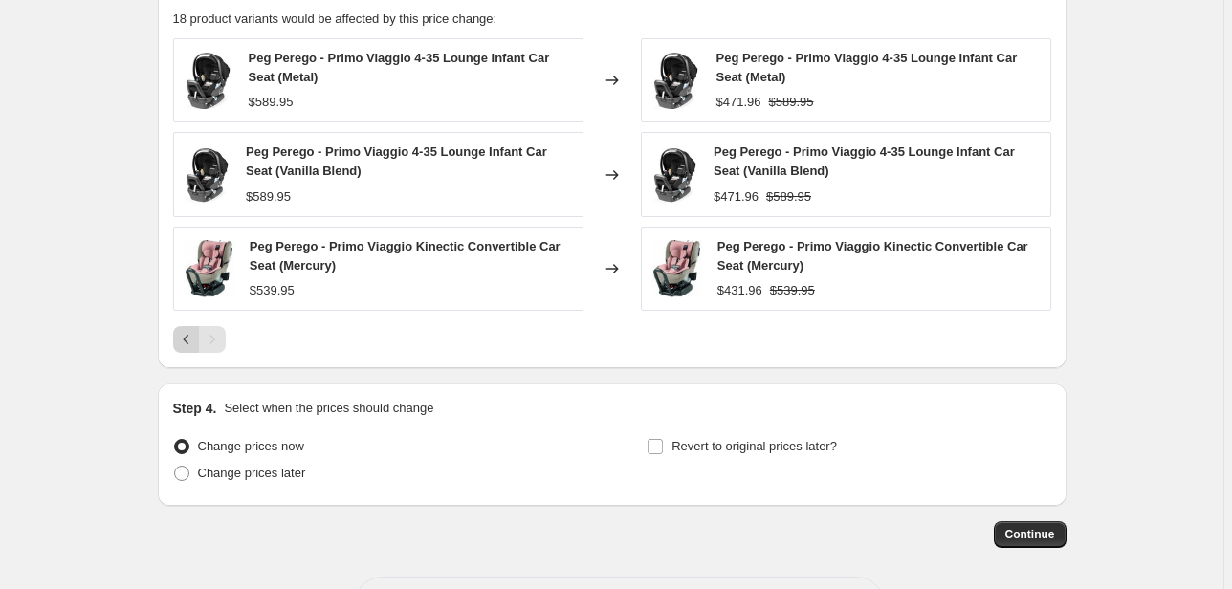
click at [191, 345] on icon "Previous" at bounding box center [186, 339] width 19 height 19
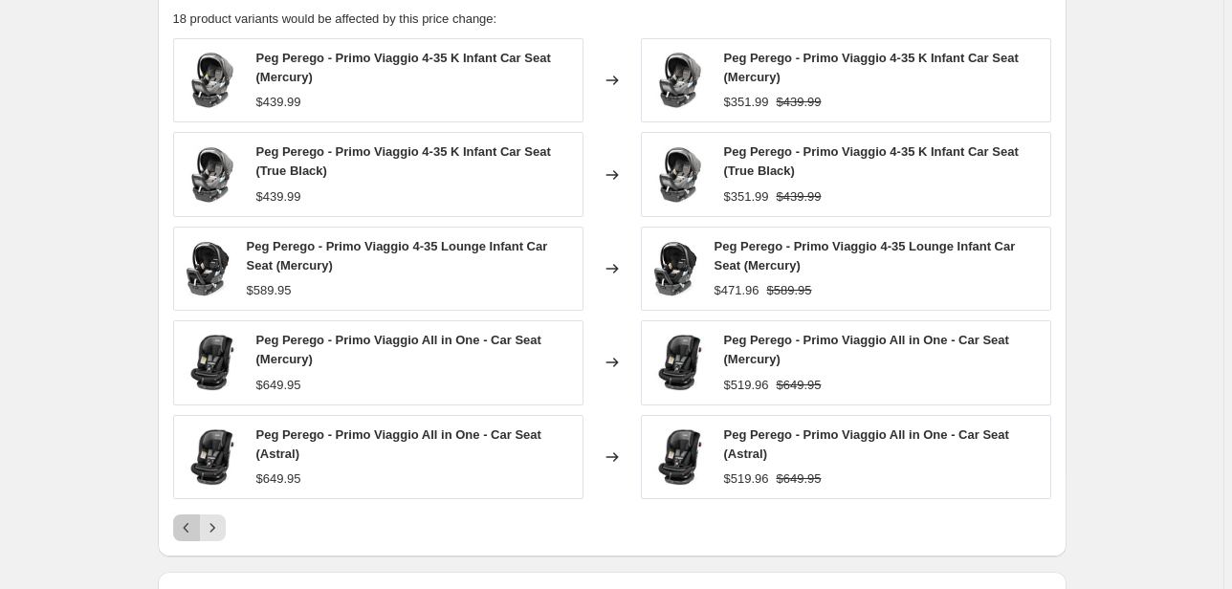
click at [186, 528] on icon "Previous" at bounding box center [186, 527] width 19 height 19
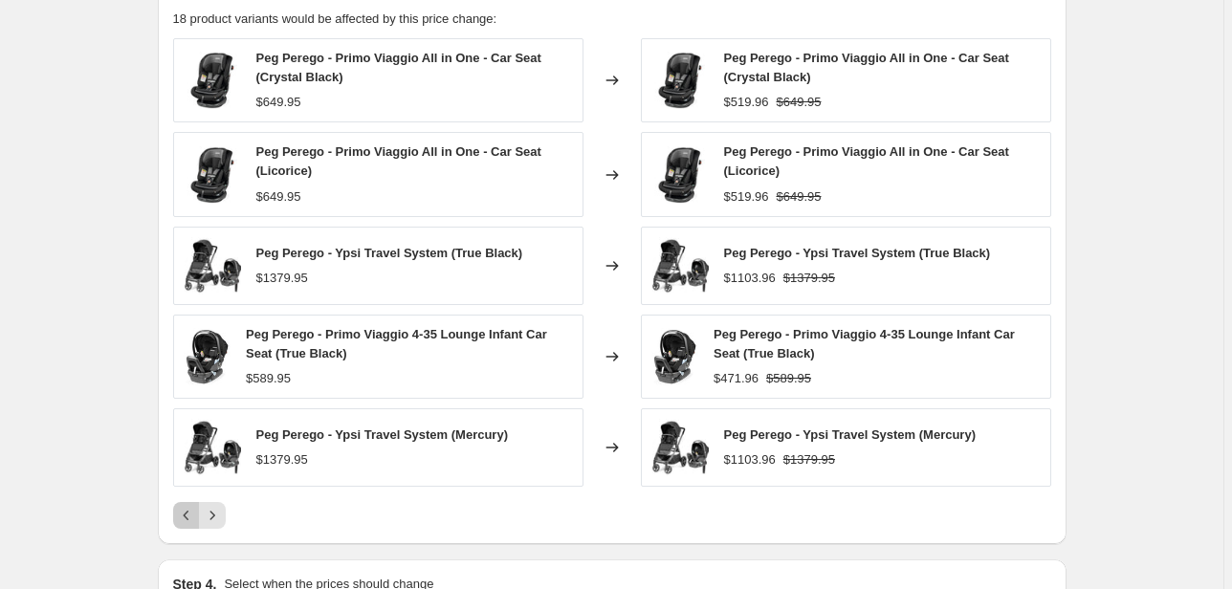
click at [193, 513] on icon "Previous" at bounding box center [186, 515] width 19 height 19
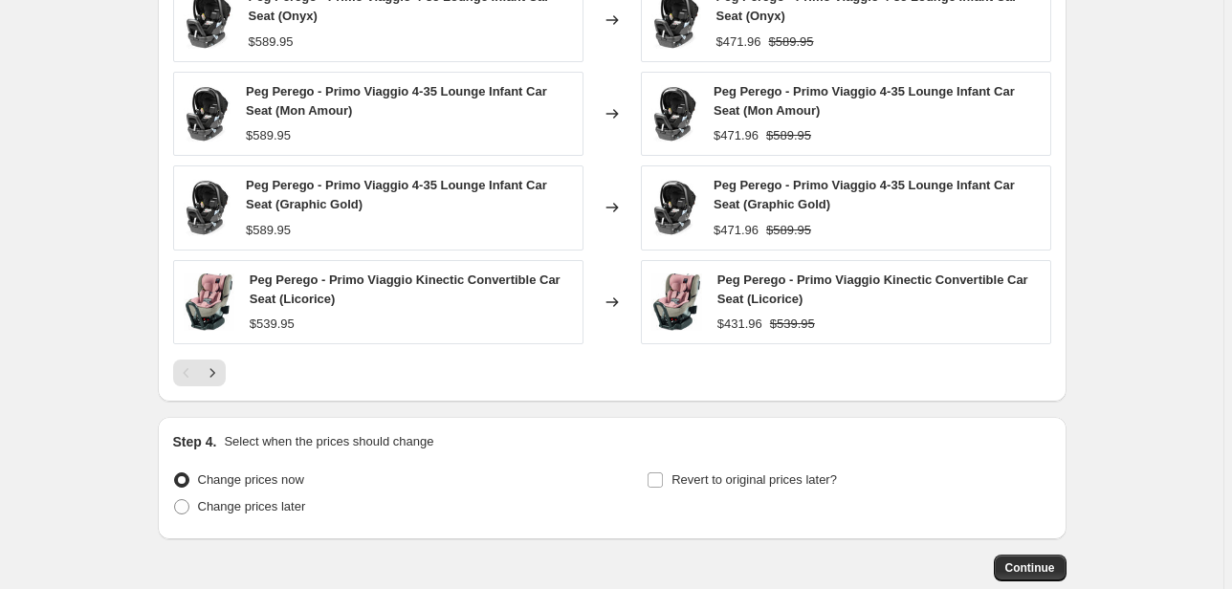
scroll to position [1410, 0]
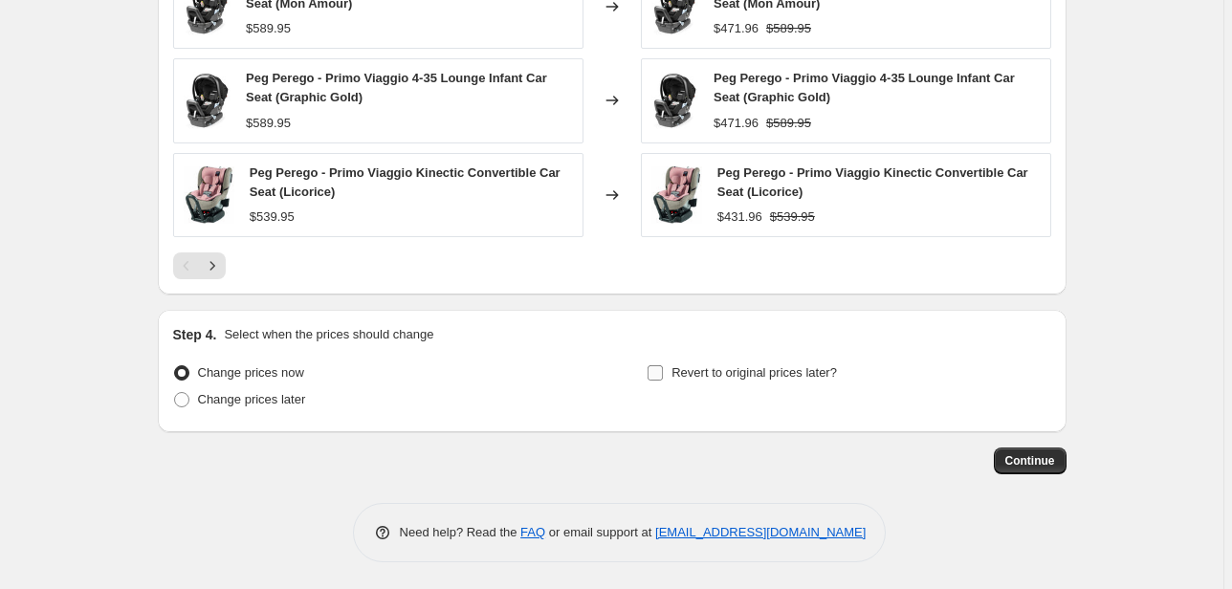
click at [711, 379] on span "Revert to original prices later?" at bounding box center [753, 372] width 165 height 14
click at [663, 379] on input "Revert to original prices later?" at bounding box center [654, 372] width 15 height 15
checkbox input "true"
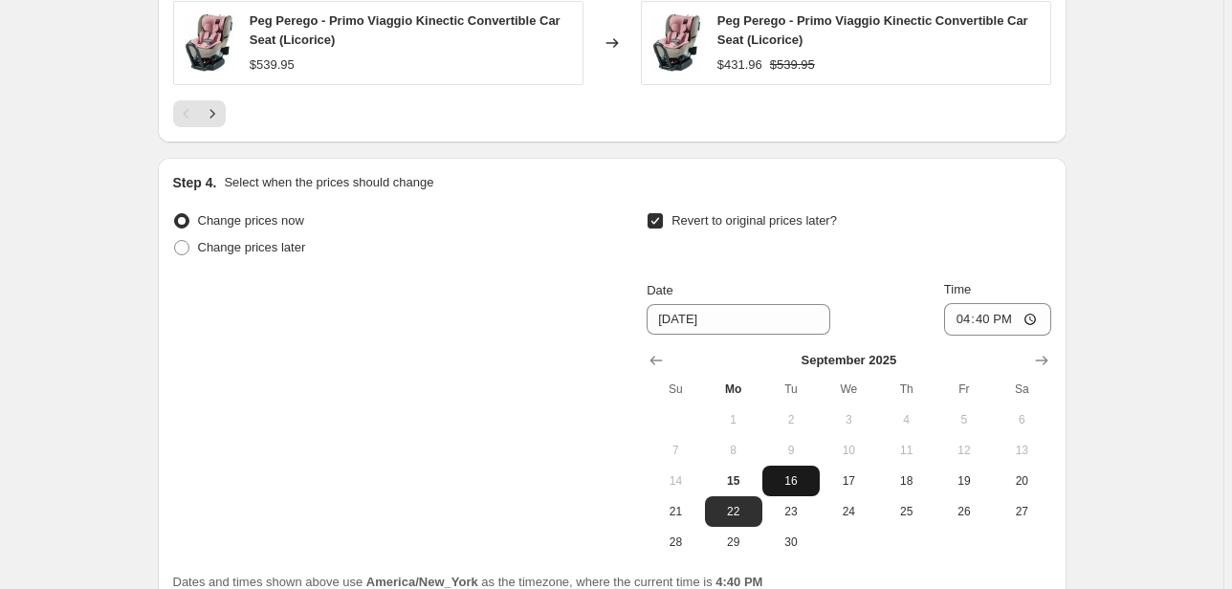
scroll to position [1639, 0]
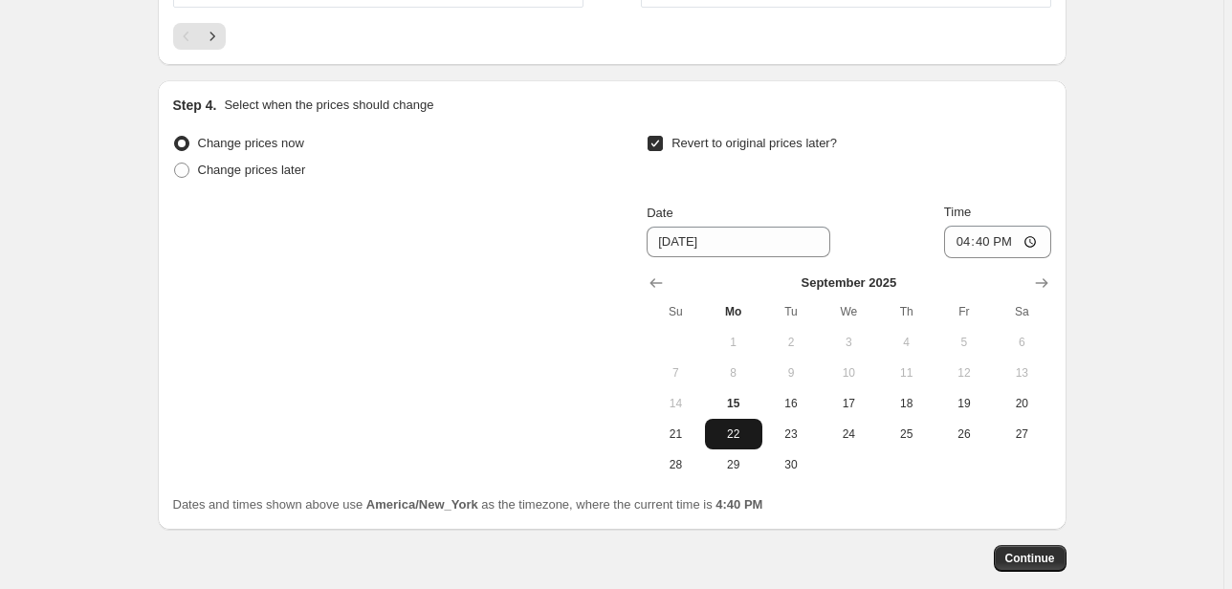
click at [736, 430] on span "22" at bounding box center [733, 433] width 42 height 15
click at [961, 237] on input "16:40" at bounding box center [997, 242] width 107 height 33
type input "23:59"
click at [1031, 557] on span "Continue" at bounding box center [1030, 558] width 50 height 15
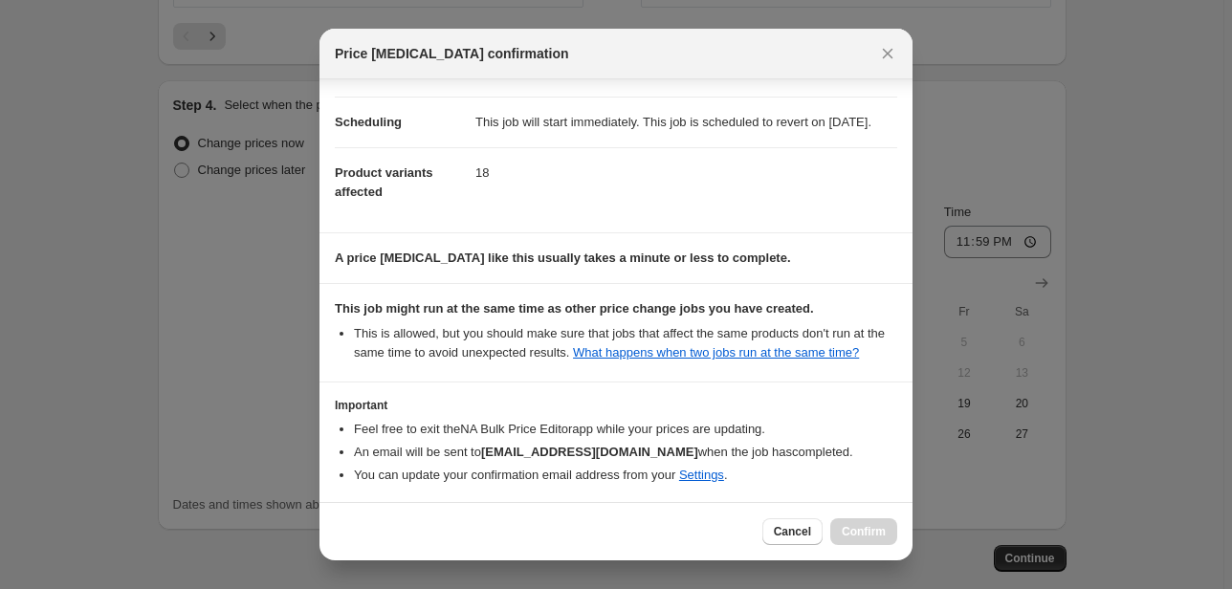
scroll to position [233, 0]
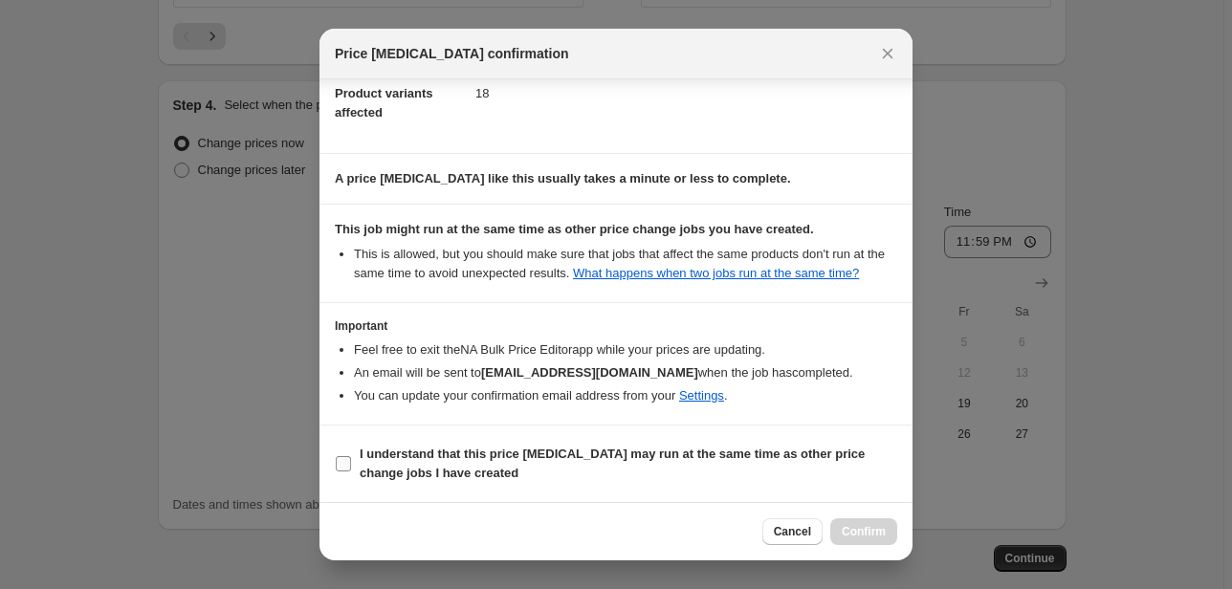
click at [463, 462] on b "I understand that this price change job may run at the same time as other price…" at bounding box center [612, 463] width 505 height 33
click at [351, 462] on input "I understand that this price change job may run at the same time as other price…" at bounding box center [343, 463] width 15 height 15
checkbox input "true"
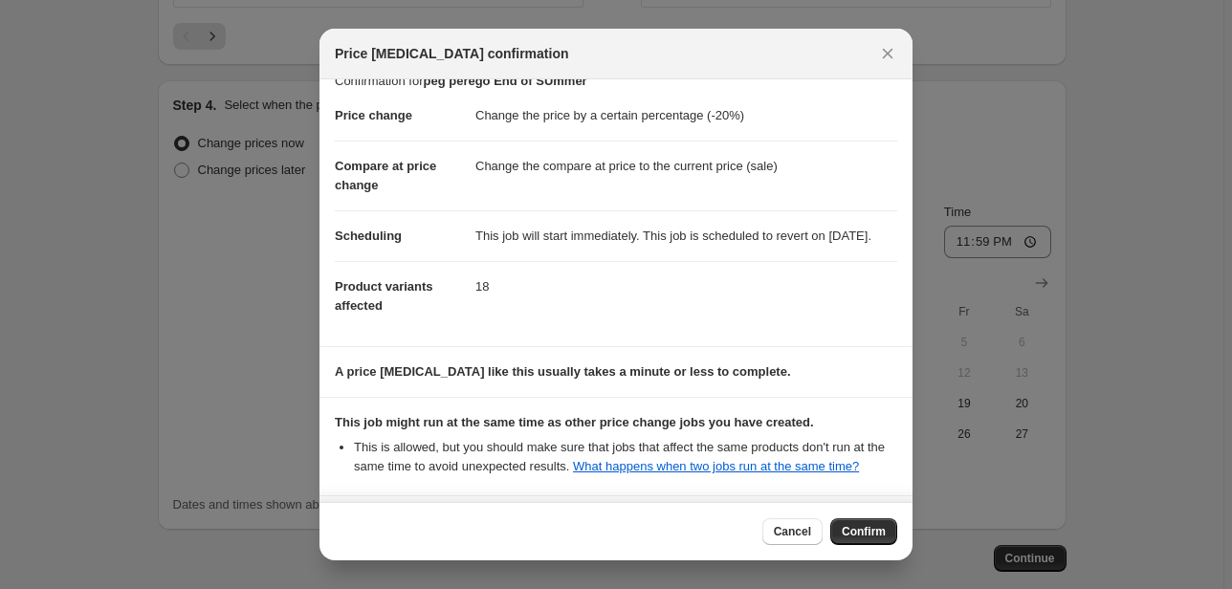
scroll to position [0, 0]
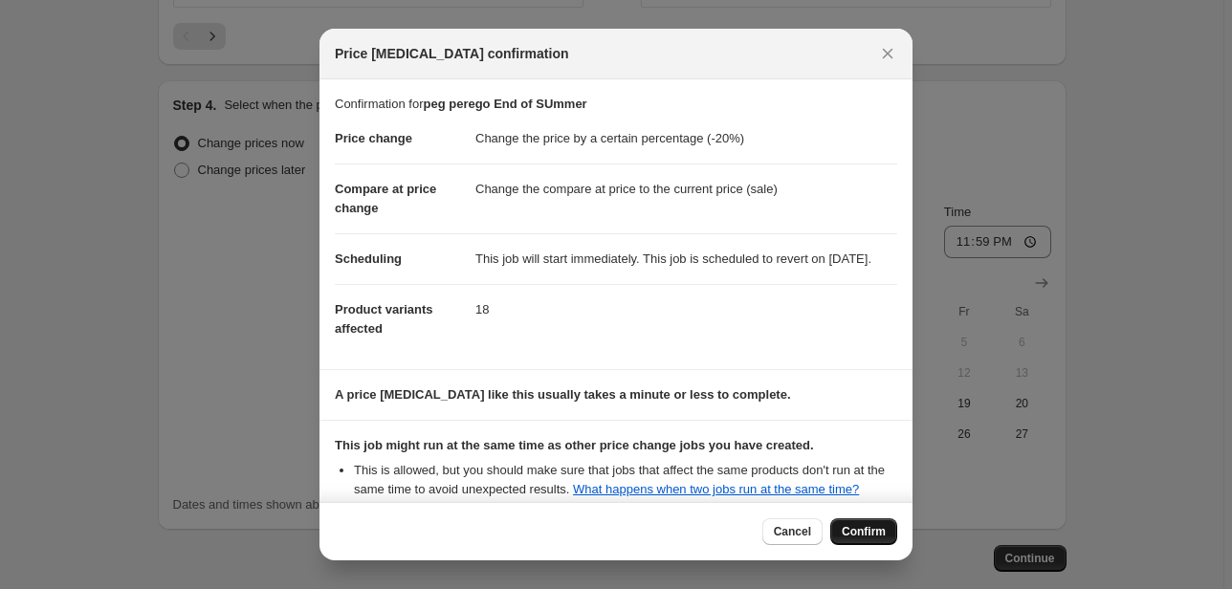
click at [893, 542] on button "Confirm" at bounding box center [863, 531] width 67 height 27
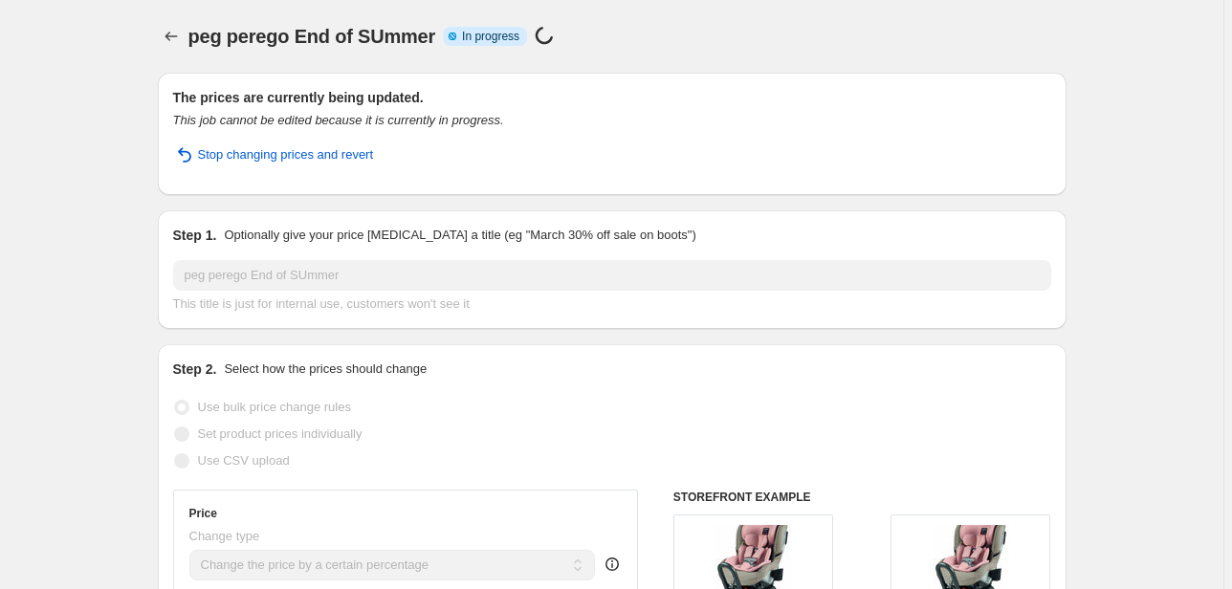
select select "percentage"
